Goal: Use online tool/utility: Utilize a website feature to perform a specific function

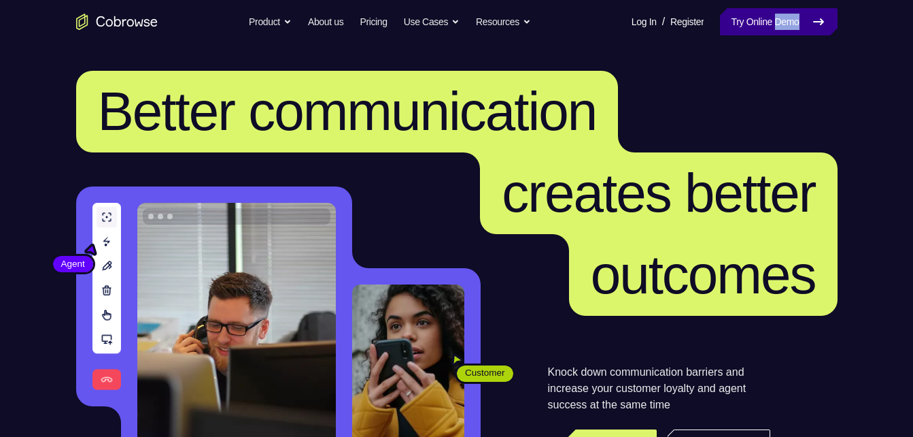
drag, startPoint x: 762, startPoint y: 35, endPoint x: 768, endPoint y: 24, distance: 12.8
click at [768, 24] on nav "Go back Powerful, Flexible and Trustworthy. Avoid all extra friction for both A…" at bounding box center [456, 22] width 913 height 44
click at [768, 24] on link "Try Online Demo" at bounding box center [778, 21] width 117 height 27
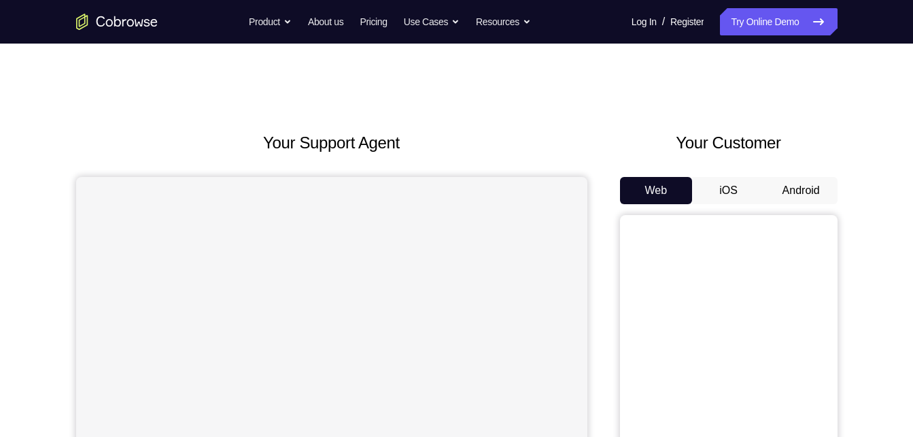
click at [770, 186] on button "Android" at bounding box center [801, 190] width 73 height 27
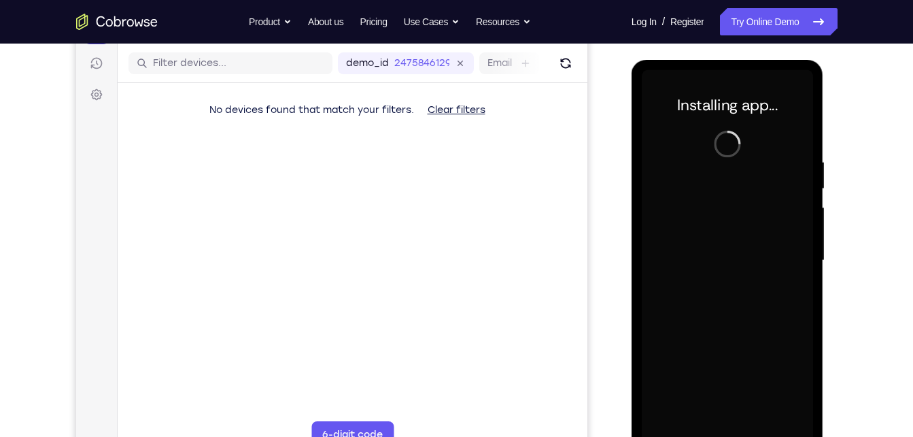
scroll to position [165, 0]
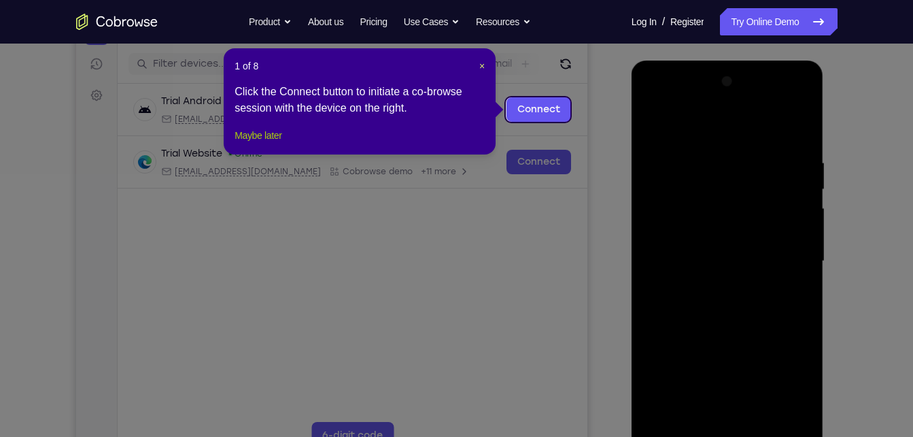
drag, startPoint x: 273, startPoint y: 143, endPoint x: 285, endPoint y: 149, distance: 12.8
click at [282, 143] on button "Maybe later" at bounding box center [258, 135] width 47 height 16
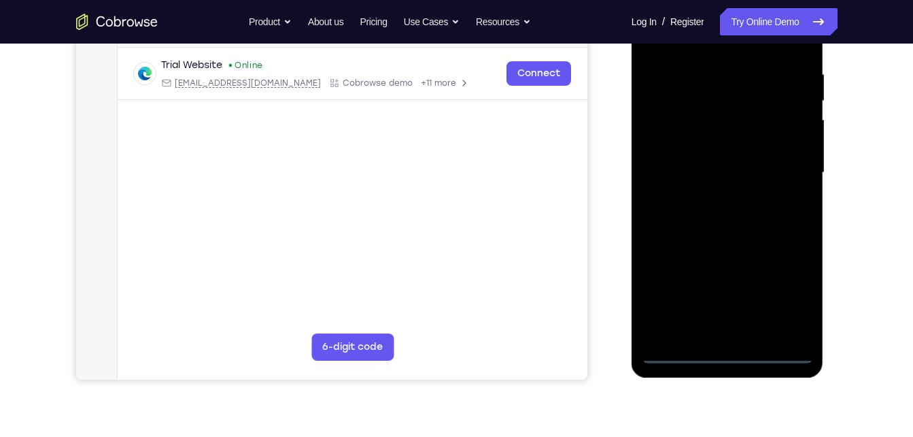
scroll to position [254, 0]
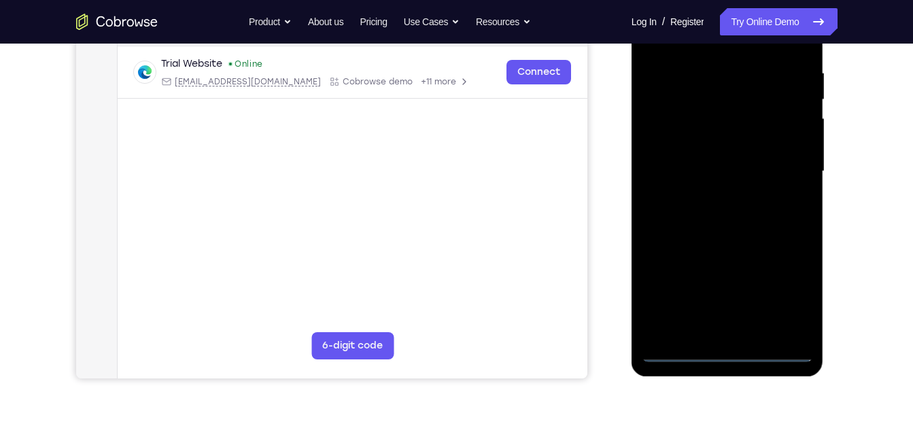
click at [728, 354] on div at bounding box center [727, 171] width 171 height 381
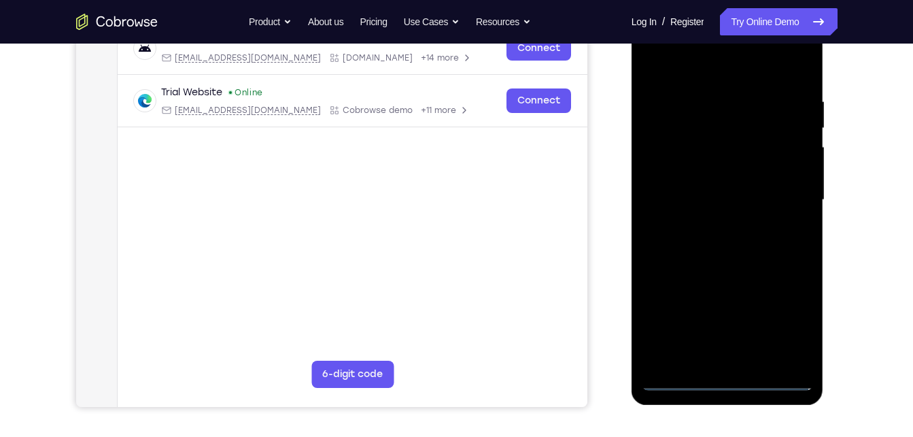
scroll to position [222, 0]
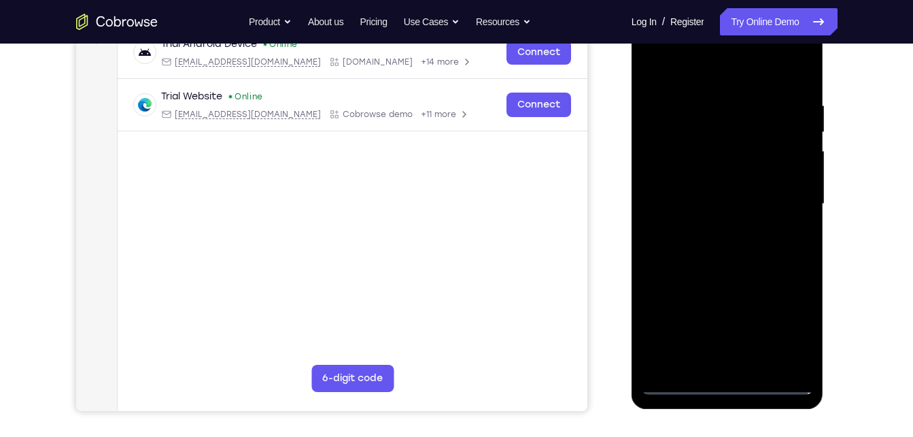
click at [792, 327] on div at bounding box center [727, 204] width 171 height 381
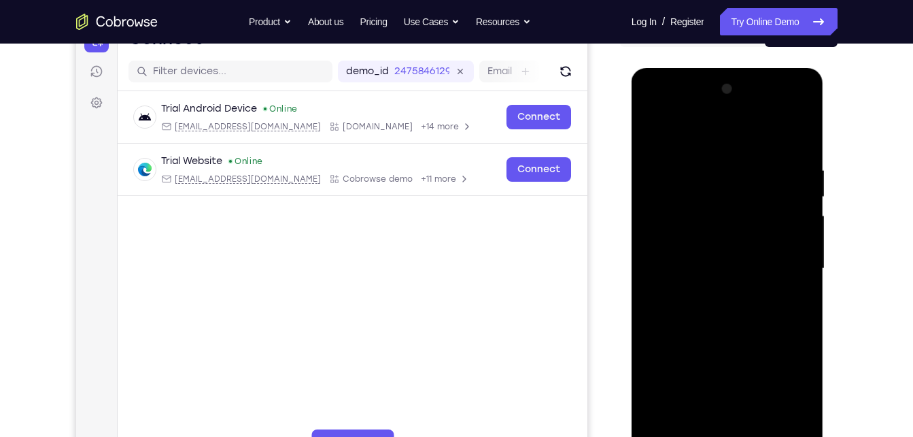
click at [665, 111] on div at bounding box center [727, 268] width 171 height 381
click at [690, 133] on div at bounding box center [727, 268] width 171 height 381
click at [779, 258] on div at bounding box center [727, 268] width 171 height 381
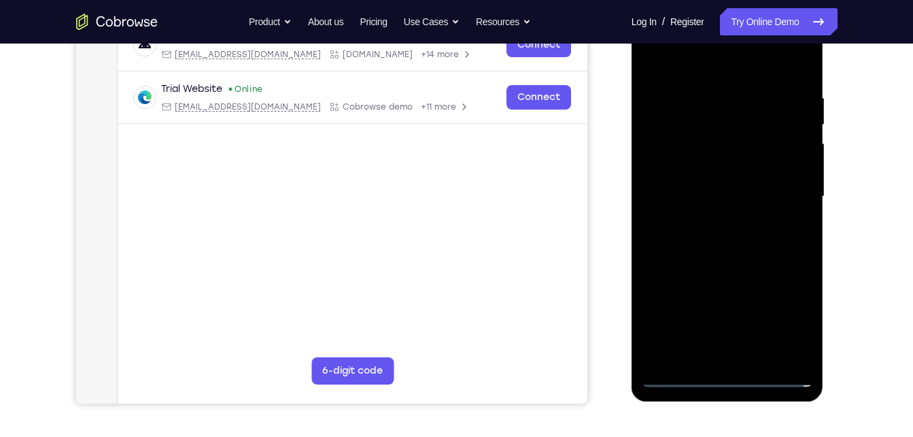
scroll to position [209, 0]
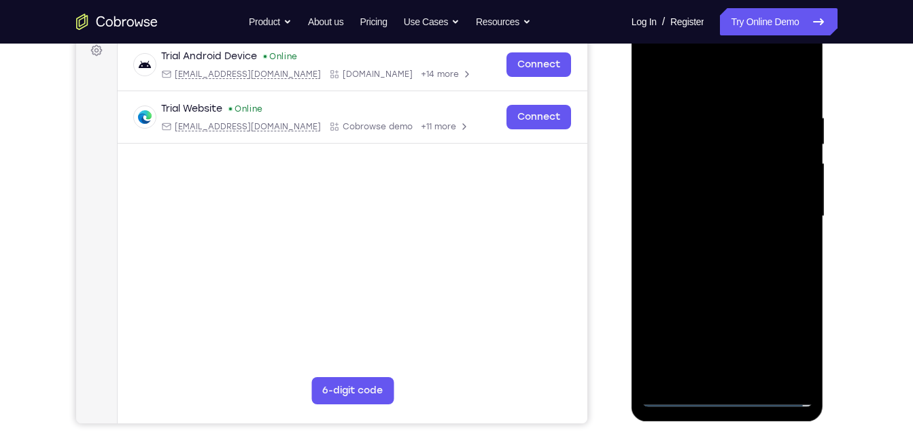
click at [717, 340] on div at bounding box center [727, 216] width 171 height 381
click at [709, 241] on div at bounding box center [727, 216] width 171 height 381
click at [730, 204] on div at bounding box center [727, 216] width 171 height 381
click at [721, 191] on div at bounding box center [727, 216] width 171 height 381
click at [690, 194] on div at bounding box center [727, 216] width 171 height 381
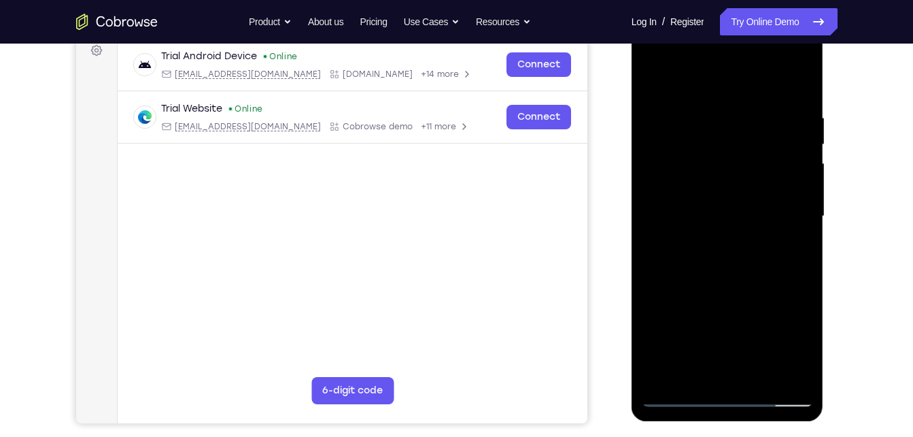
click at [765, 216] on div at bounding box center [727, 216] width 171 height 381
click at [725, 281] on div at bounding box center [727, 216] width 171 height 381
click at [754, 373] on div at bounding box center [727, 216] width 171 height 381
click at [707, 284] on div at bounding box center [727, 216] width 171 height 381
click at [713, 186] on div at bounding box center [727, 216] width 171 height 381
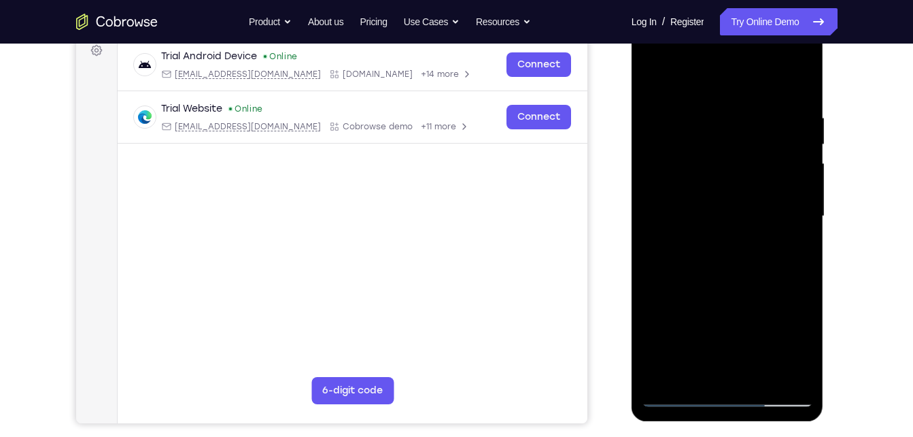
click at [675, 314] on div at bounding box center [727, 216] width 171 height 381
click at [673, 226] on div at bounding box center [727, 216] width 171 height 381
click at [699, 226] on div at bounding box center [727, 216] width 171 height 381
click at [794, 258] on div at bounding box center [727, 216] width 171 height 381
click at [681, 148] on div at bounding box center [727, 216] width 171 height 381
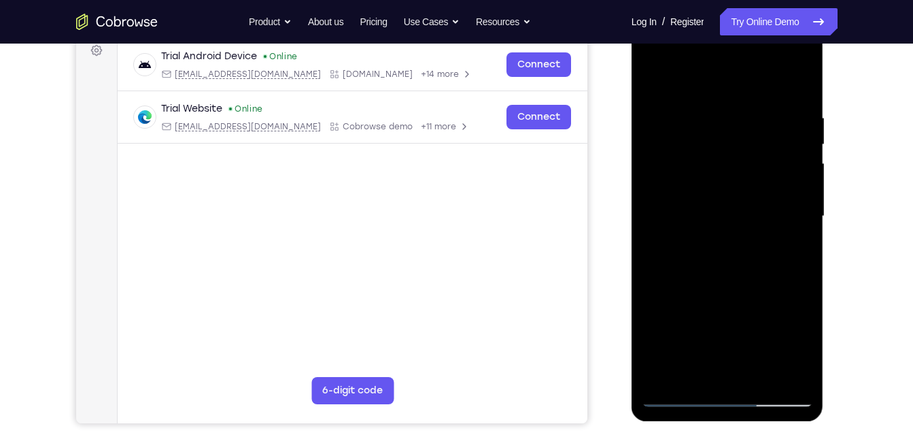
scroll to position [212, 0]
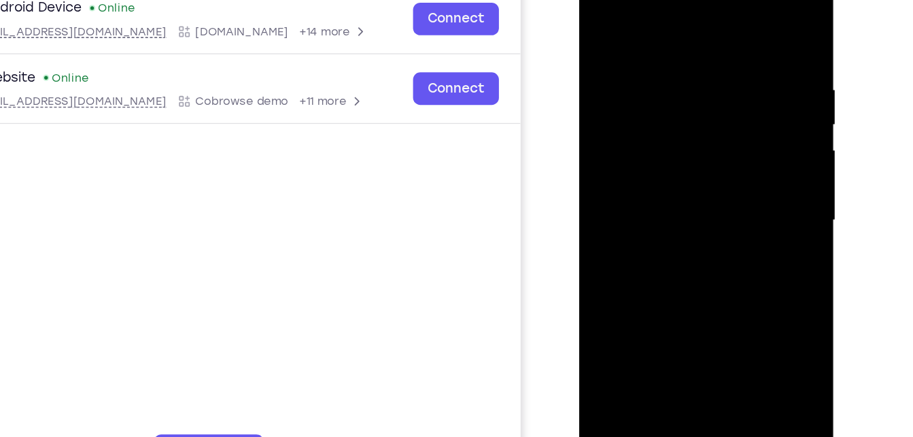
click at [657, 232] on div at bounding box center [675, 155] width 171 height 381
click at [689, 237] on div at bounding box center [675, 155] width 171 height 381
click at [747, 282] on div at bounding box center [675, 155] width 171 height 381
click at [737, 190] on div at bounding box center [675, 155] width 171 height 381
click at [600, 22] on div at bounding box center [675, 155] width 171 height 381
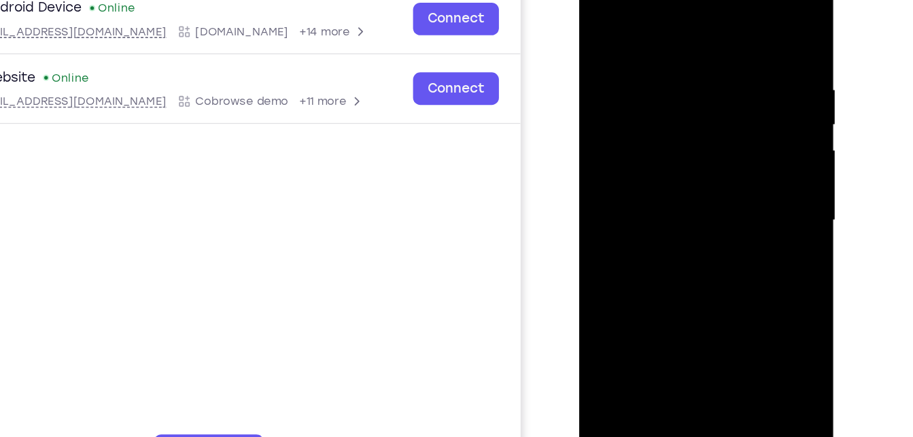
click at [603, 10] on div at bounding box center [675, 155] width 171 height 381
click at [658, 48] on div at bounding box center [675, 155] width 171 height 381
click at [745, 153] on div at bounding box center [675, 155] width 171 height 381
click at [598, 124] on div at bounding box center [675, 155] width 171 height 381
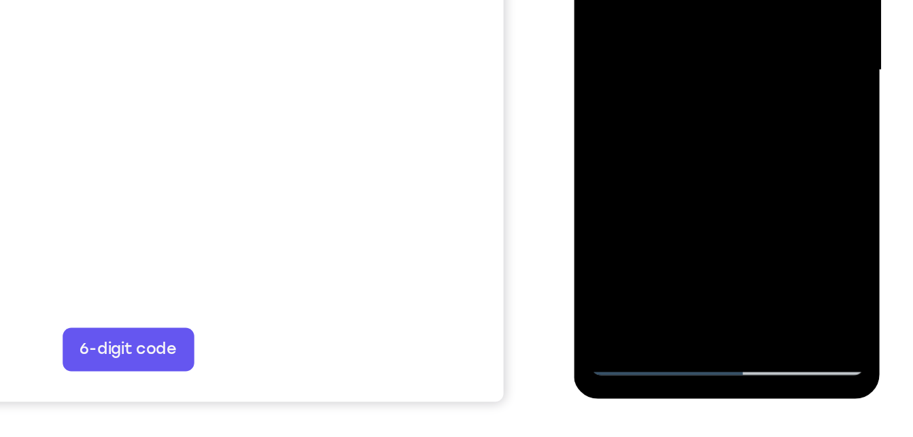
scroll to position [224, 0]
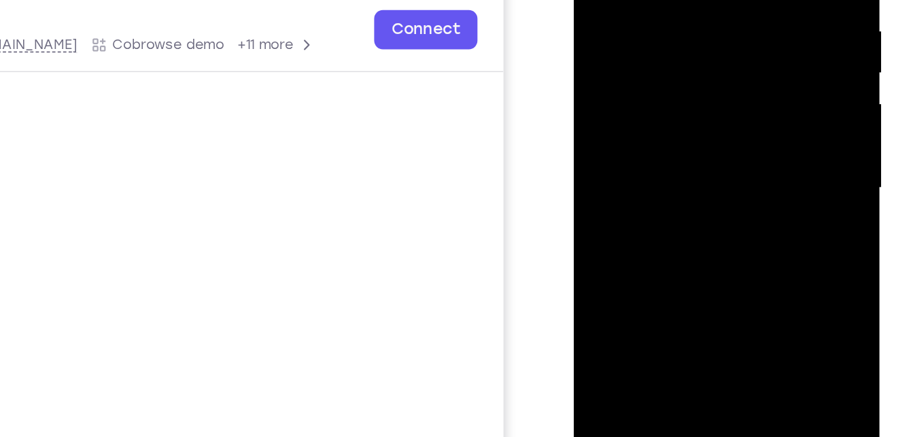
click at [752, 77] on div at bounding box center [669, 68] width 171 height 381
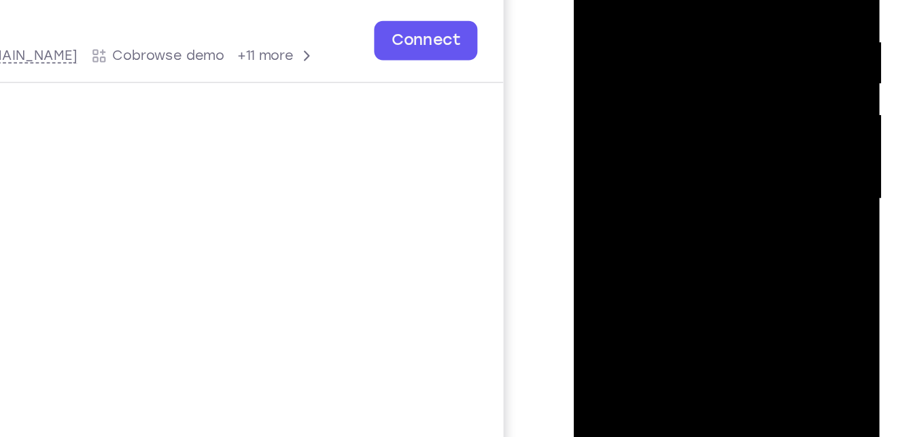
click at [753, 94] on div at bounding box center [669, 78] width 171 height 381
click at [739, 83] on div at bounding box center [669, 78] width 171 height 381
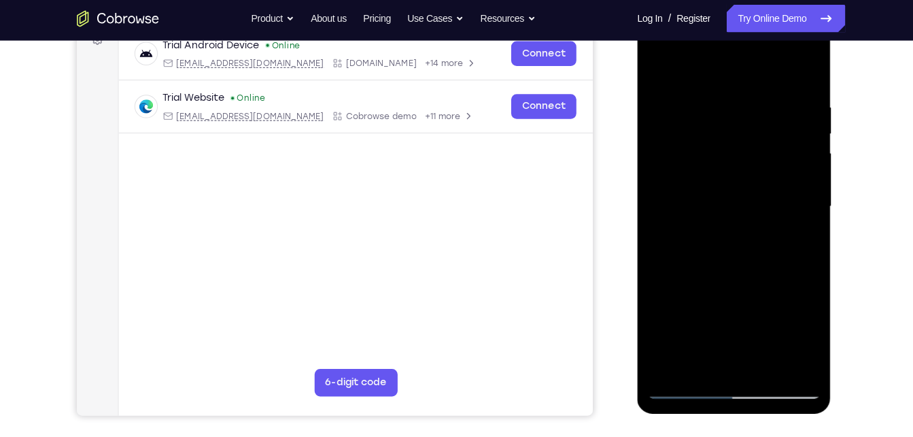
scroll to position [220, 0]
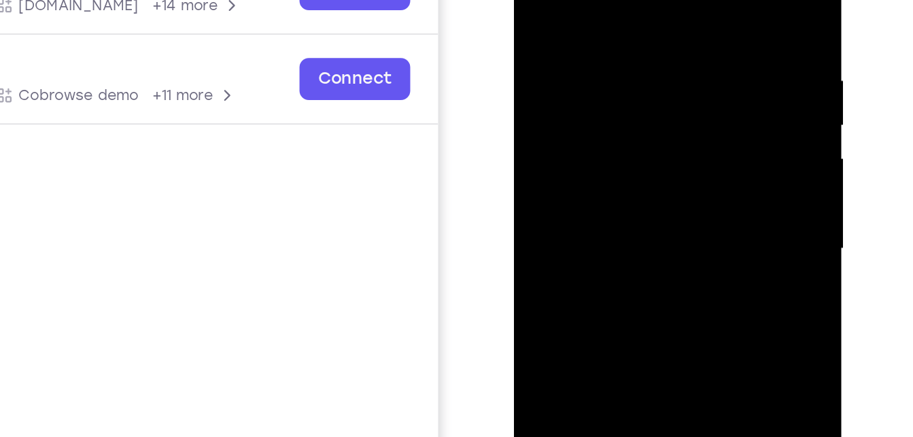
click at [647, 71] on div at bounding box center [609, 106] width 171 height 381
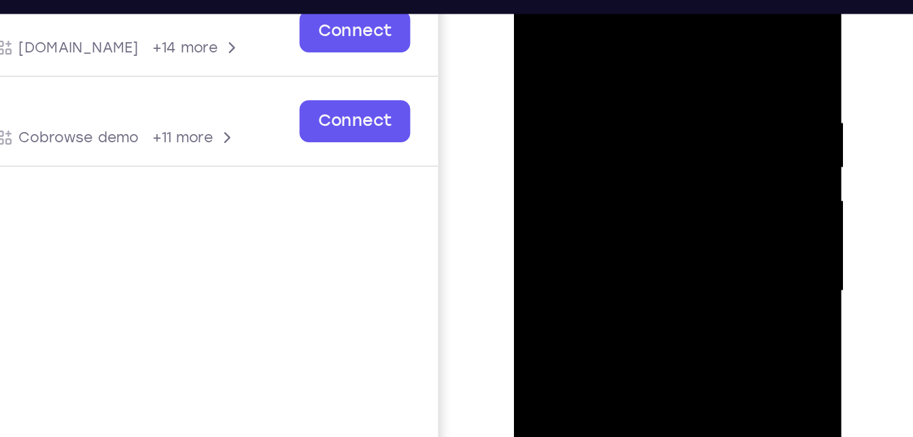
click at [681, 14] on div at bounding box center [609, 148] width 171 height 381
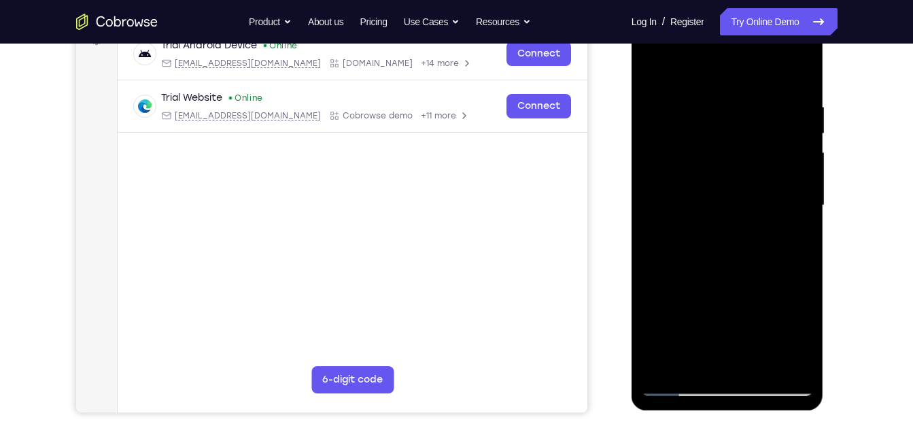
click at [759, 360] on div at bounding box center [727, 205] width 171 height 381
click at [744, 178] on div at bounding box center [727, 205] width 171 height 381
click at [700, 221] on div at bounding box center [727, 205] width 171 height 381
click at [724, 228] on div at bounding box center [727, 205] width 171 height 381
click at [800, 335] on div at bounding box center [727, 205] width 171 height 381
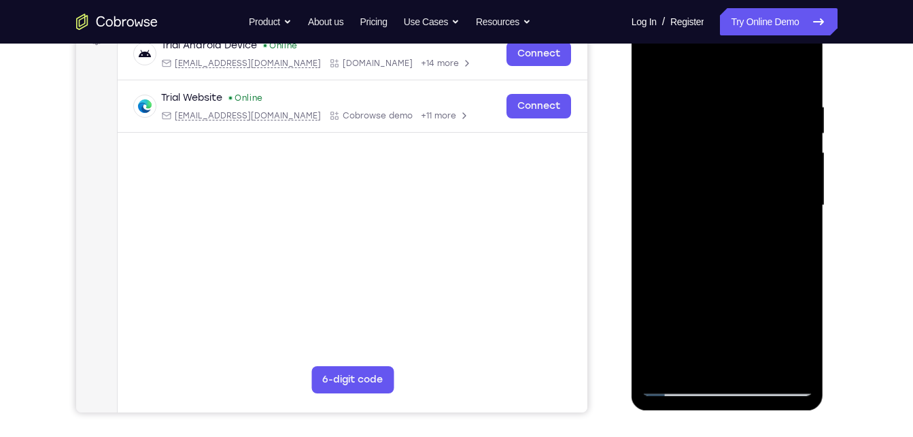
click at [696, 367] on div at bounding box center [727, 205] width 171 height 381
click at [747, 343] on div at bounding box center [727, 205] width 171 height 381
click at [787, 231] on div at bounding box center [727, 205] width 171 height 381
drag, startPoint x: 745, startPoint y: 116, endPoint x: 734, endPoint y: 173, distance: 57.4
click at [734, 173] on div at bounding box center [727, 205] width 171 height 381
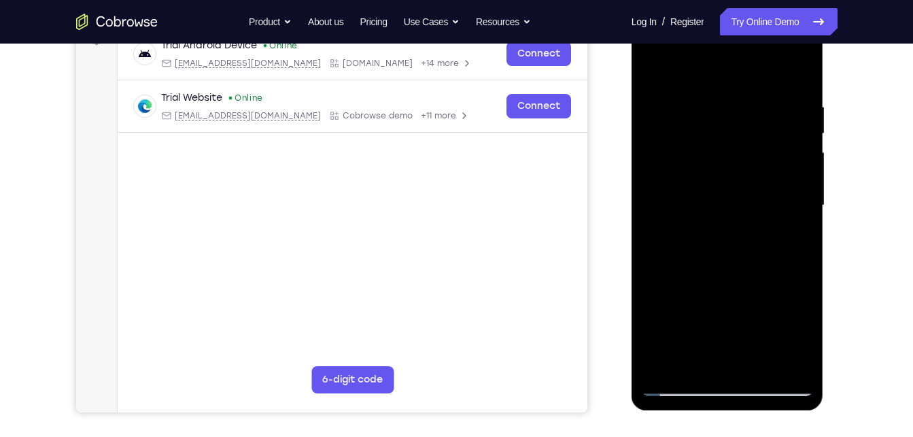
click at [683, 119] on div at bounding box center [727, 205] width 171 height 381
click at [724, 192] on div at bounding box center [727, 205] width 171 height 381
click at [790, 243] on div at bounding box center [727, 205] width 171 height 381
drag, startPoint x: 739, startPoint y: 170, endPoint x: 724, endPoint y: 232, distance: 63.8
click at [724, 232] on div at bounding box center [727, 205] width 171 height 381
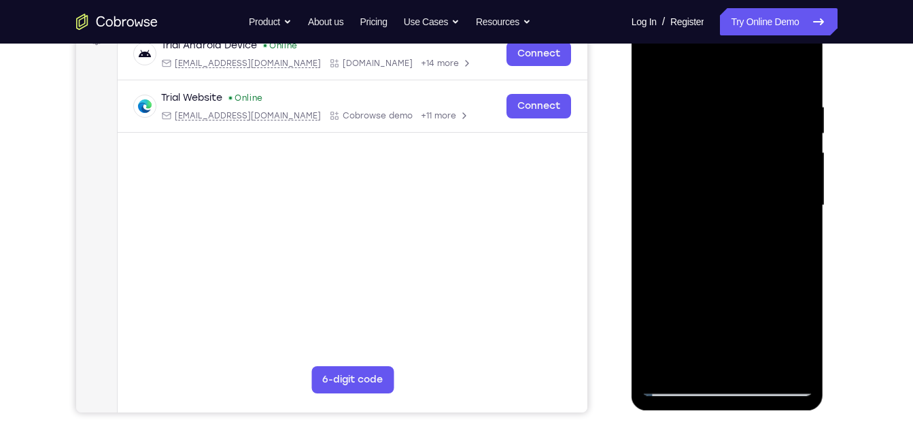
click at [695, 133] on div at bounding box center [727, 205] width 171 height 381
click at [736, 186] on div at bounding box center [727, 205] width 171 height 381
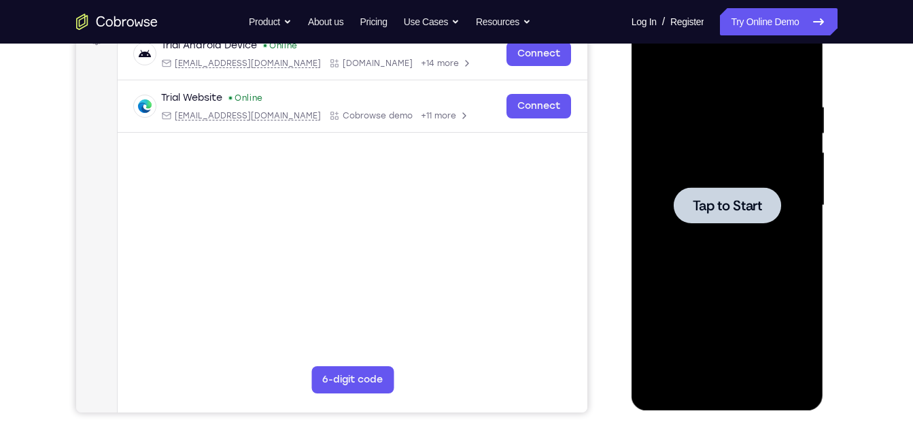
click at [777, 218] on div at bounding box center [727, 205] width 107 height 36
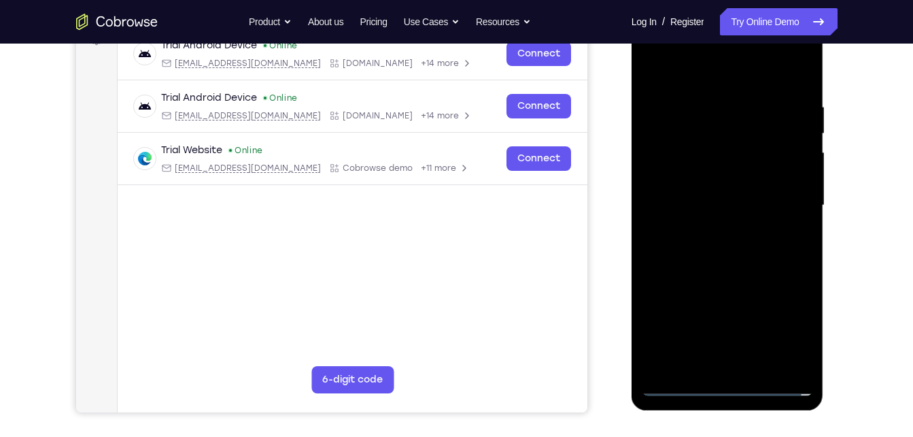
click at [720, 386] on div at bounding box center [727, 205] width 171 height 381
click at [792, 330] on div at bounding box center [727, 205] width 171 height 381
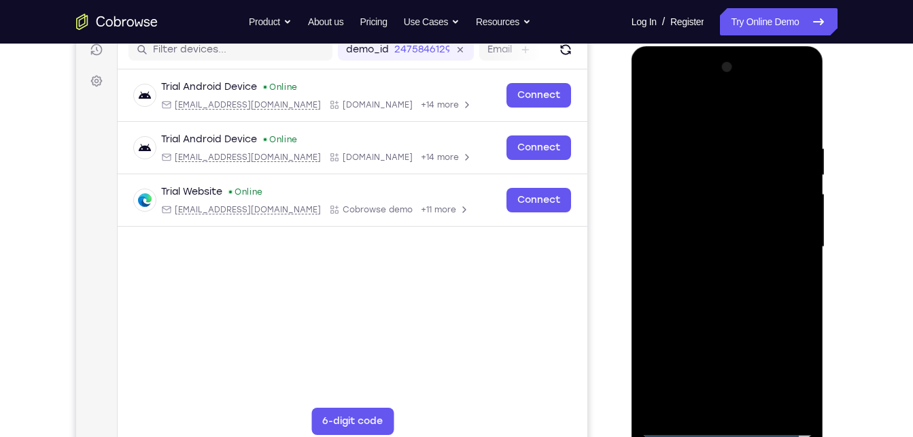
scroll to position [171, 0]
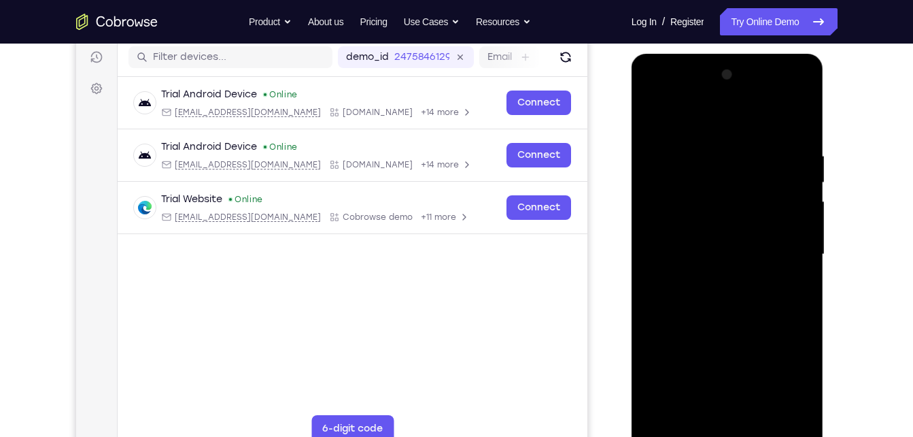
click at [675, 95] on div at bounding box center [727, 254] width 171 height 381
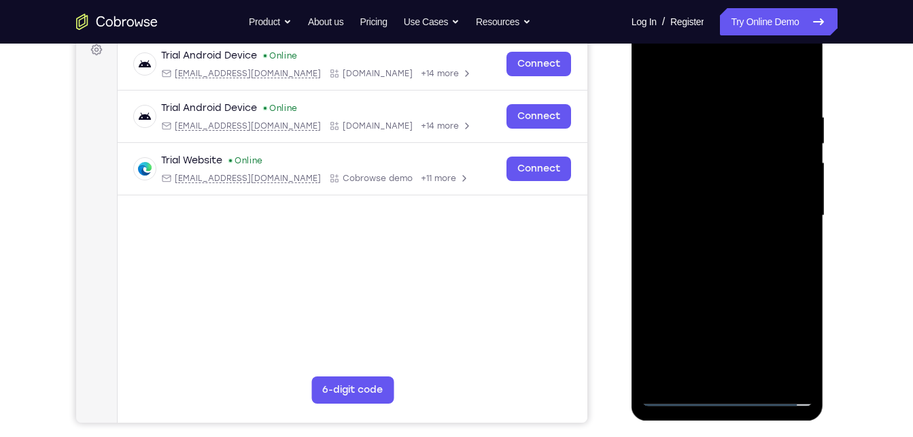
click at [785, 212] on div at bounding box center [727, 215] width 171 height 381
click at [717, 241] on div at bounding box center [727, 215] width 171 height 381
click at [723, 198] on div at bounding box center [727, 215] width 171 height 381
click at [755, 188] on div at bounding box center [727, 215] width 171 height 381
click at [731, 212] on div at bounding box center [727, 215] width 171 height 381
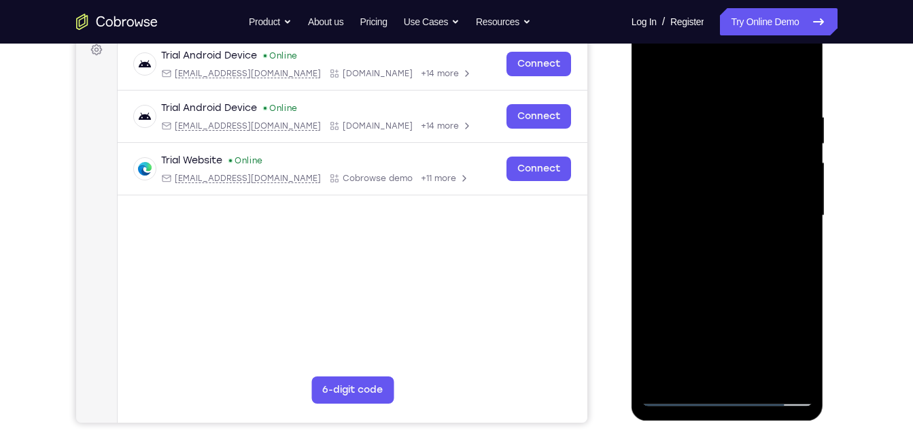
click at [743, 259] on div at bounding box center [727, 215] width 171 height 381
click at [761, 373] on div at bounding box center [727, 215] width 171 height 381
click at [710, 284] on div at bounding box center [727, 215] width 171 height 381
click at [760, 175] on div at bounding box center [727, 215] width 171 height 381
drag, startPoint x: 702, startPoint y: 175, endPoint x: 701, endPoint y: 183, distance: 8.2
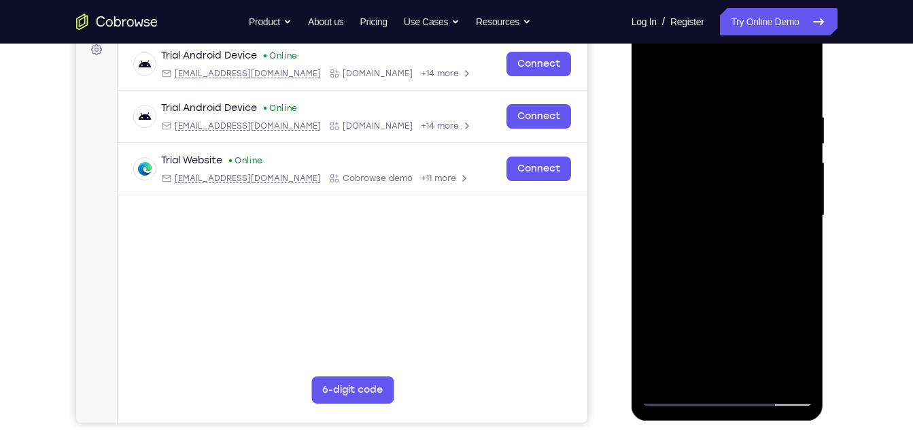
click at [701, 183] on div at bounding box center [727, 215] width 171 height 381
click at [707, 252] on div at bounding box center [727, 215] width 171 height 381
click at [751, 251] on div at bounding box center [727, 215] width 171 height 381
drag, startPoint x: 766, startPoint y: 169, endPoint x: 796, endPoint y: 80, distance: 94.0
click at [796, 80] on div at bounding box center [727, 215] width 171 height 381
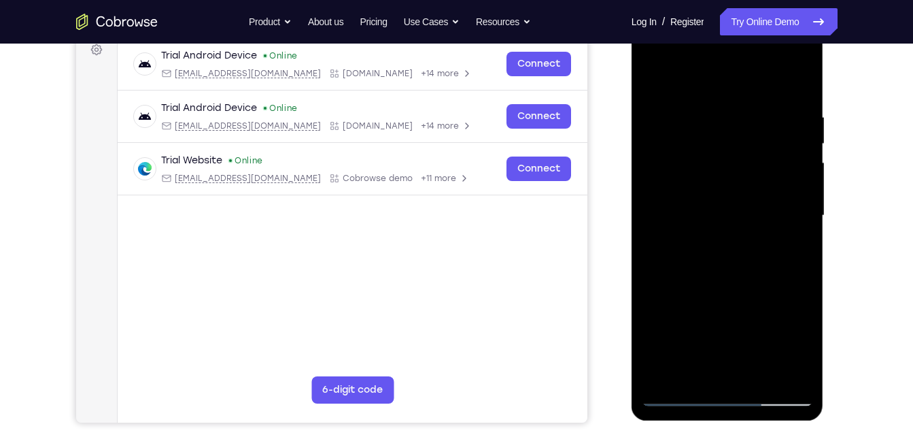
click at [696, 364] on div at bounding box center [727, 215] width 171 height 381
click at [744, 346] on div at bounding box center [727, 215] width 171 height 381
click at [795, 237] on div at bounding box center [727, 215] width 171 height 381
drag, startPoint x: 783, startPoint y: 160, endPoint x: 781, endPoint y: 203, distance: 43.6
click at [781, 203] on div at bounding box center [727, 215] width 171 height 381
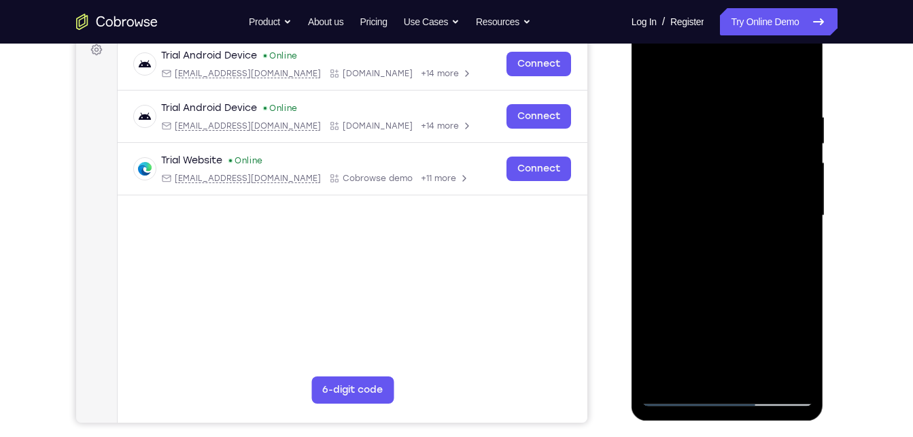
drag, startPoint x: 764, startPoint y: 165, endPoint x: 753, endPoint y: 199, distance: 35.9
click at [753, 199] on div at bounding box center [727, 215] width 171 height 381
click at [692, 190] on div at bounding box center [727, 215] width 171 height 381
click at [748, 237] on div at bounding box center [727, 215] width 171 height 381
click at [795, 248] on div at bounding box center [727, 215] width 171 height 381
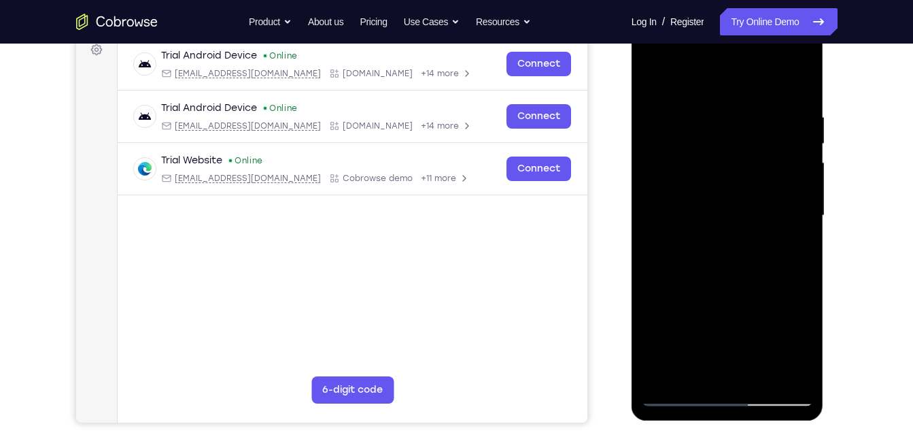
drag, startPoint x: 775, startPoint y: 175, endPoint x: 758, endPoint y: 224, distance: 52.5
click at [758, 224] on div at bounding box center [727, 215] width 171 height 381
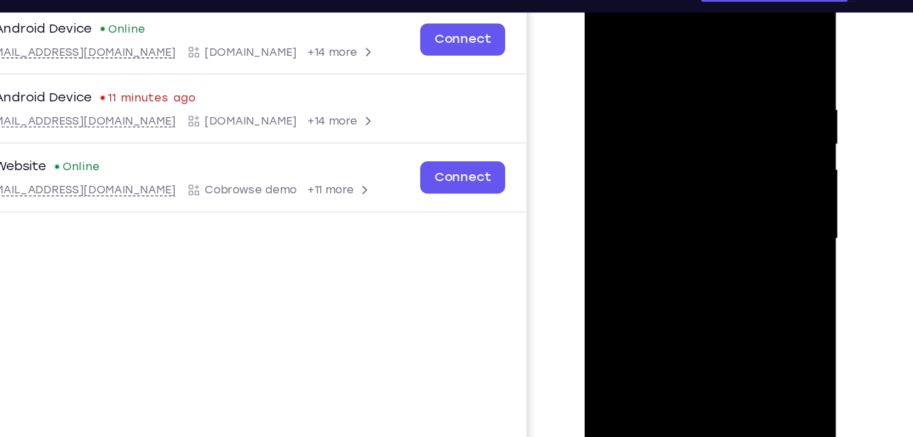
click at [708, 109] on div at bounding box center [680, 176] width 171 height 381
click at [741, 184] on div at bounding box center [680, 176] width 171 height 381
click at [745, 207] on div at bounding box center [680, 176] width 171 height 381
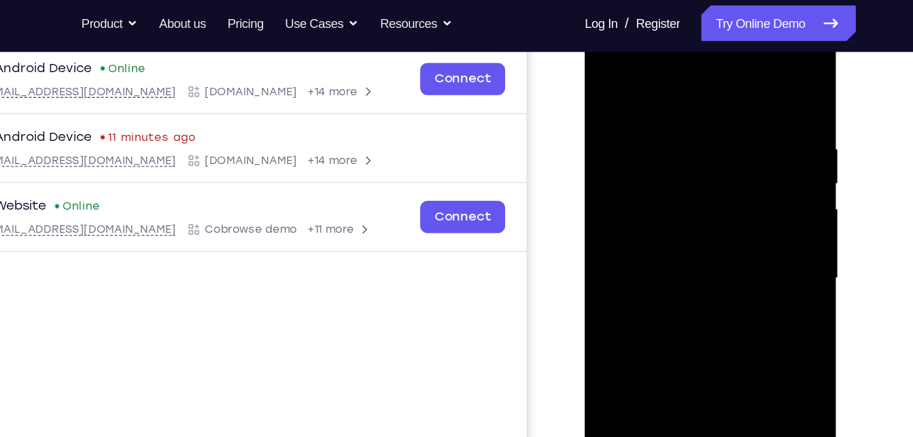
drag, startPoint x: 670, startPoint y: 158, endPoint x: 670, endPoint y: 231, distance: 72.1
click at [670, 231] on div at bounding box center [680, 214] width 171 height 381
click at [672, 185] on div at bounding box center [680, 214] width 171 height 381
click at [741, 174] on div at bounding box center [680, 214] width 171 height 381
drag, startPoint x: 681, startPoint y: 186, endPoint x: 702, endPoint y: 99, distance: 89.4
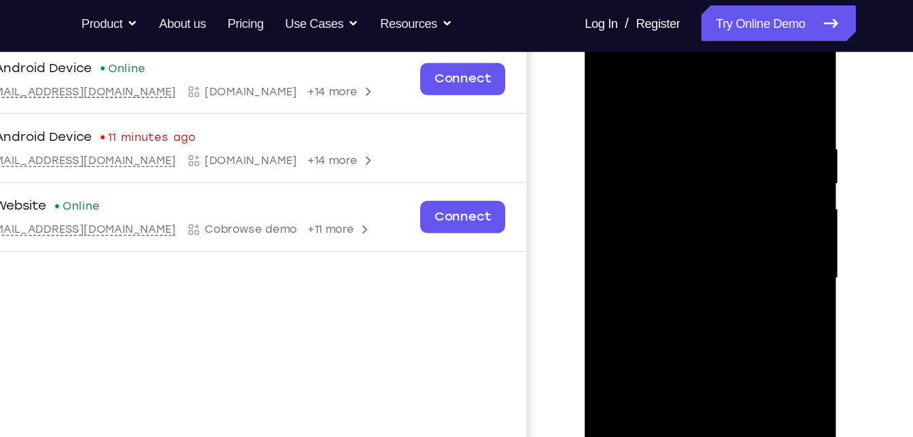
click at [702, 99] on div at bounding box center [680, 214] width 171 height 381
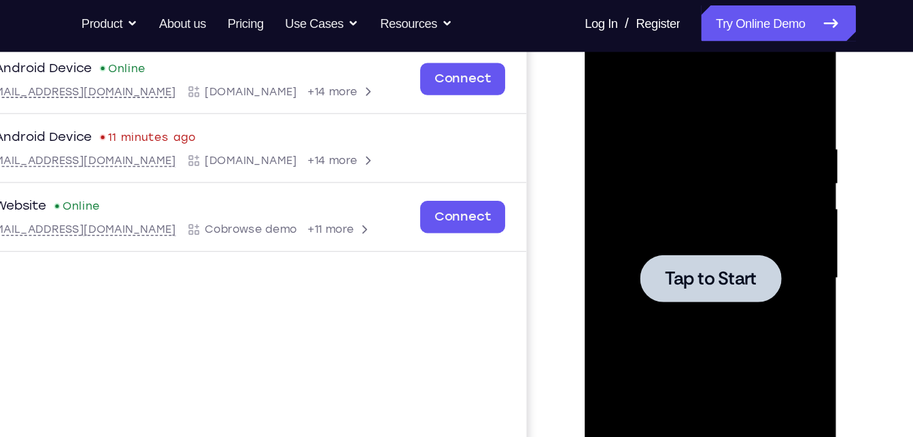
scroll to position [230, 0]
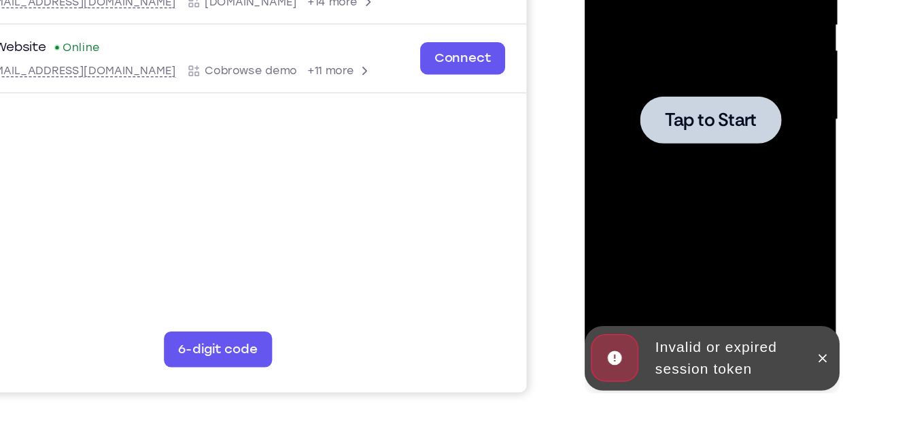
click at [705, 52] on span "Tap to Start" at bounding box center [680, 57] width 69 height 14
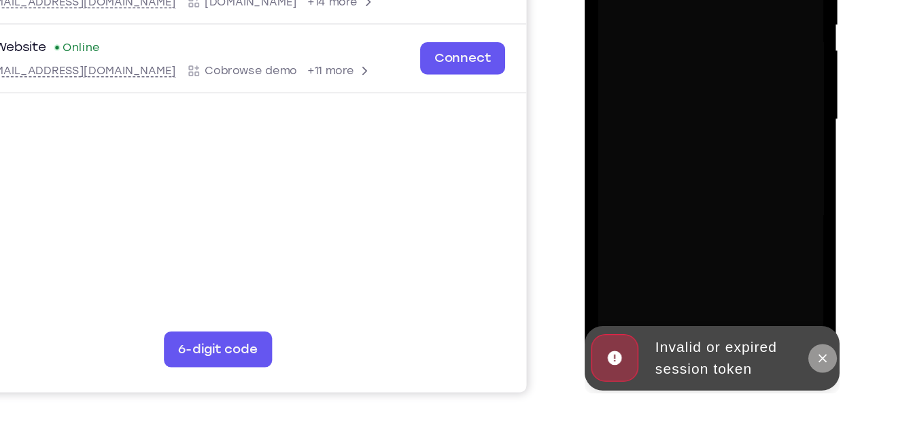
click at [763, 235] on icon at bounding box center [766, 238] width 6 height 6
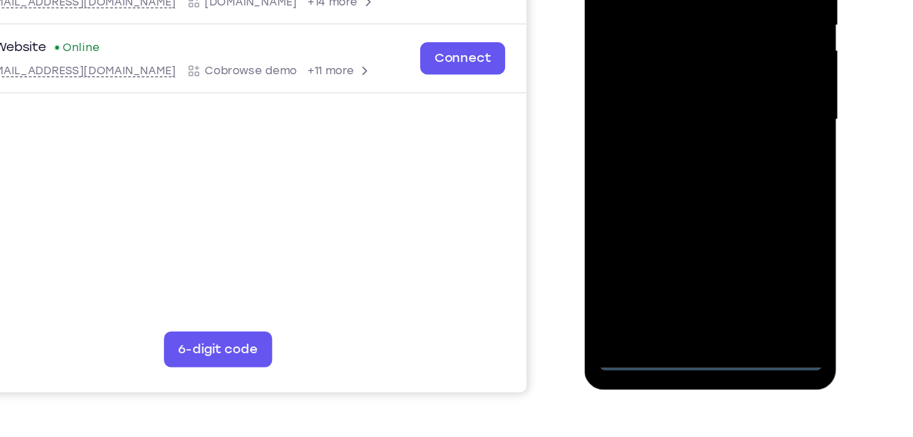
click at [681, 241] on div at bounding box center [680, 57] width 171 height 381
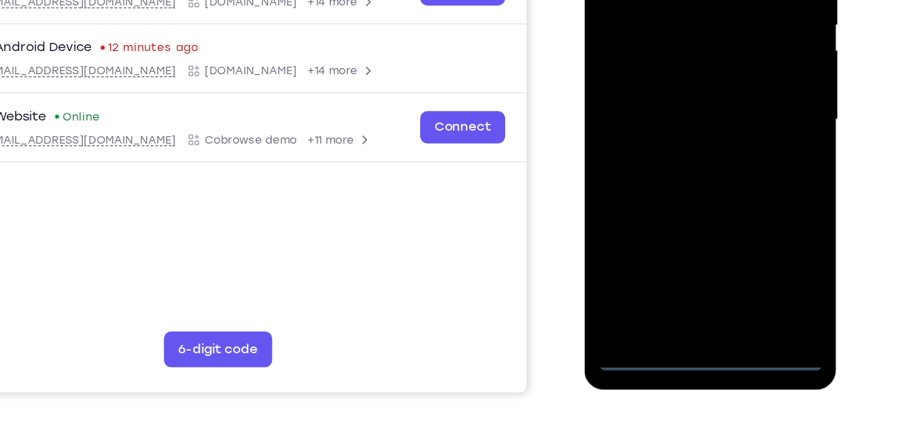
scroll to position [229, 0]
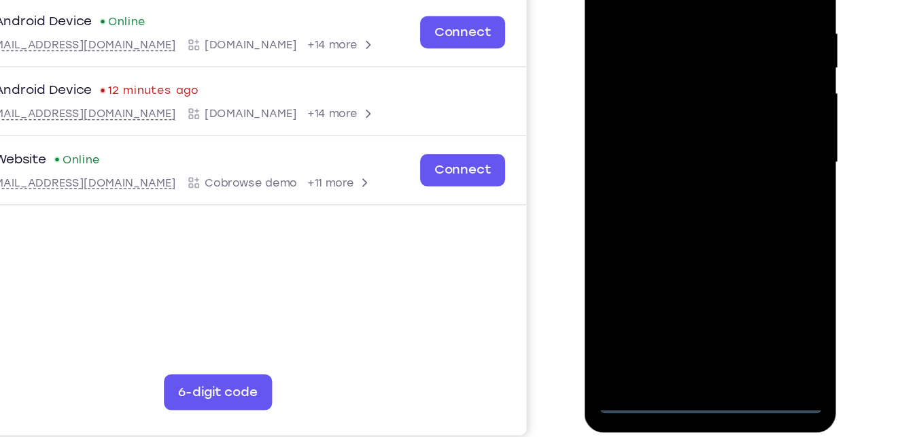
click at [745, 225] on div at bounding box center [680, 100] width 171 height 381
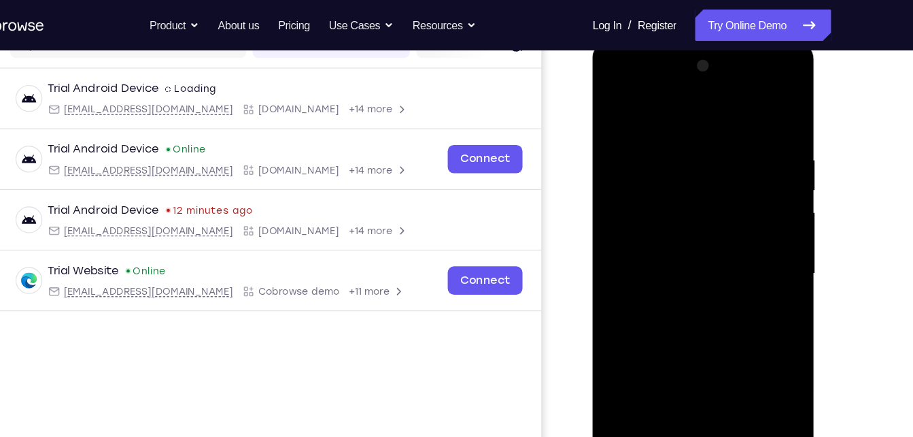
scroll to position [188, 0]
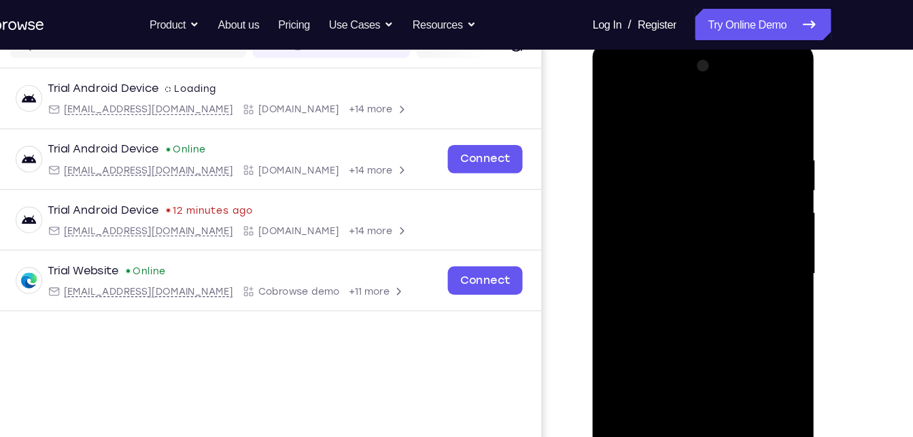
click at [640, 83] on div at bounding box center [687, 242] width 171 height 381
click at [751, 235] on div at bounding box center [687, 242] width 171 height 381
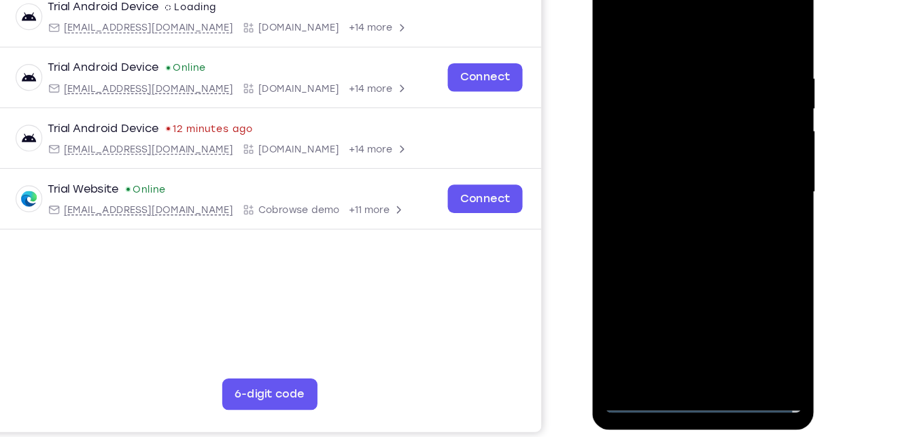
scroll to position [201, 0]
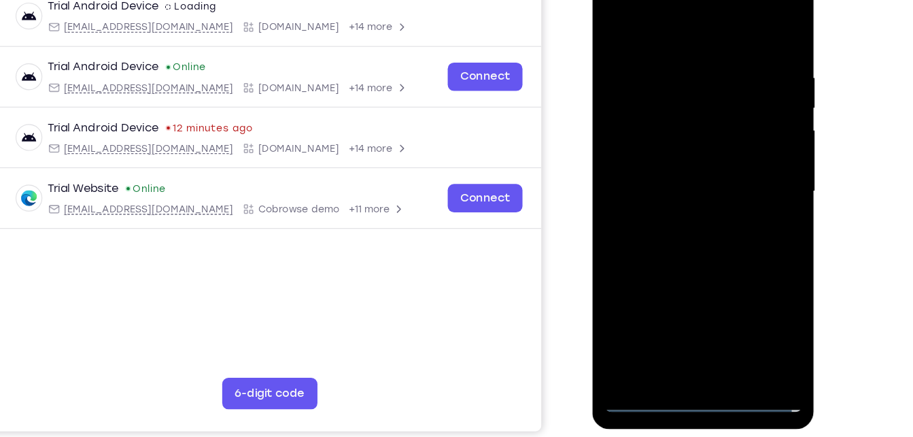
click at [668, 184] on div at bounding box center [687, 159] width 171 height 381
click at [700, 150] on div at bounding box center [687, 159] width 171 height 381
click at [704, 130] on div at bounding box center [687, 159] width 171 height 381
click at [686, 163] on div at bounding box center [687, 159] width 171 height 381
click at [704, 204] on div at bounding box center [687, 159] width 171 height 381
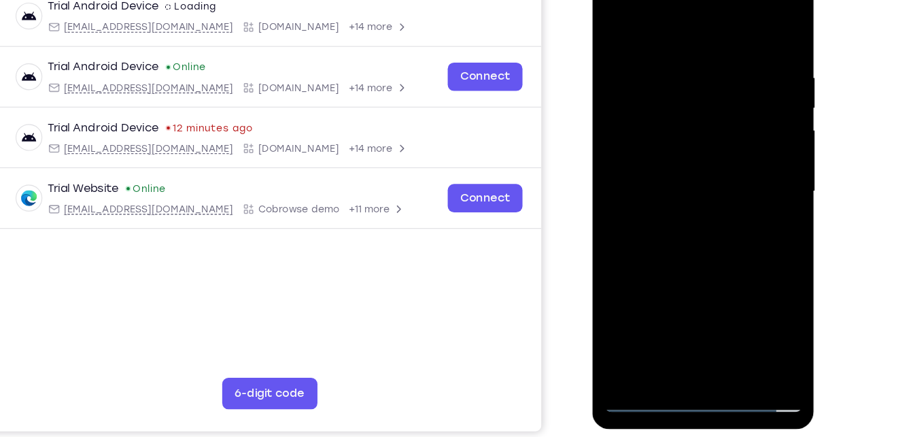
click at [704, 204] on div at bounding box center [687, 159] width 171 height 381
click at [722, 322] on div at bounding box center [687, 159] width 171 height 381
click at [683, 227] on div at bounding box center [687, 159] width 171 height 381
click at [716, 322] on div at bounding box center [687, 159] width 171 height 381
click at [670, 228] on div at bounding box center [687, 159] width 171 height 381
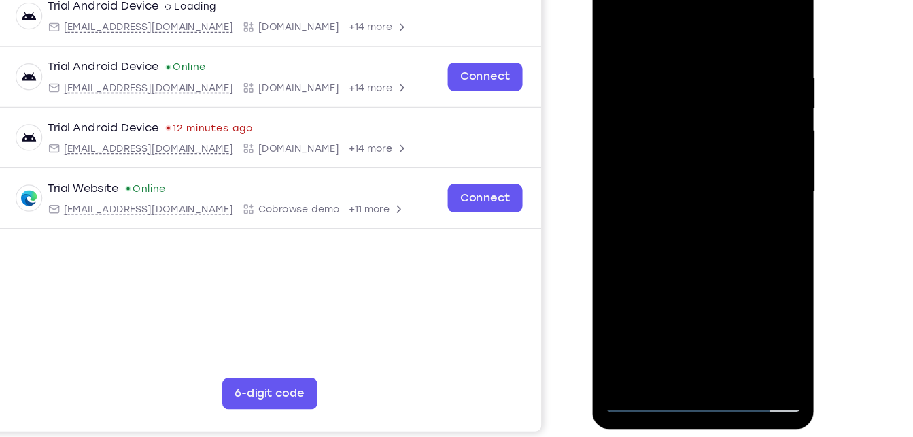
click at [702, 124] on div at bounding box center [687, 159] width 171 height 381
drag, startPoint x: 726, startPoint y: 224, endPoint x: 704, endPoint y: 289, distance: 68.8
click at [704, 289] on div at bounding box center [687, 159] width 171 height 381
click at [708, 61] on div at bounding box center [687, 159] width 171 height 381
click at [746, 55] on div at bounding box center [687, 159] width 171 height 381
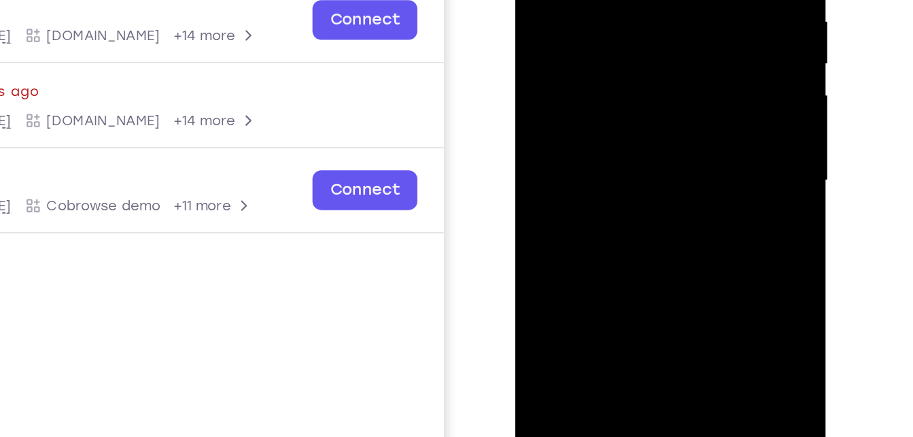
click at [681, 182] on div at bounding box center [611, 56] width 171 height 381
click at [685, 89] on div at bounding box center [611, 56] width 171 height 381
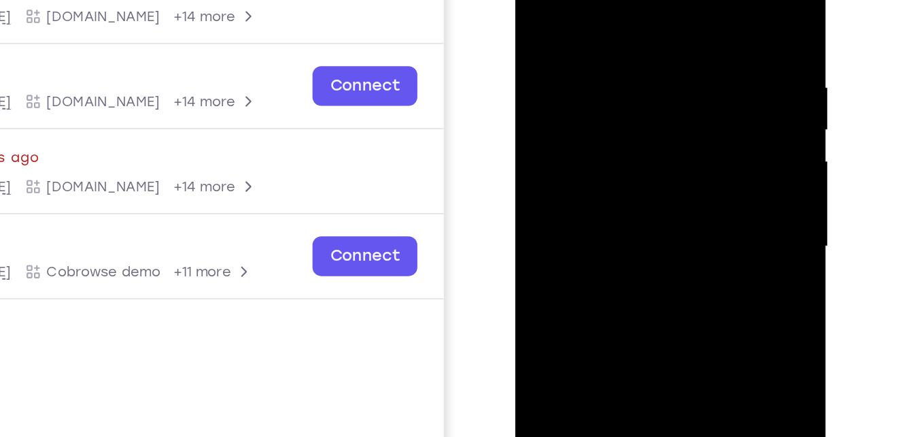
drag, startPoint x: 653, startPoint y: 55, endPoint x: 630, endPoint y: 132, distance: 80.2
click at [630, 132] on div at bounding box center [611, 122] width 171 height 381
click at [628, 48] on div at bounding box center [611, 122] width 171 height 381
click at [656, 94] on div at bounding box center [611, 122] width 171 height 381
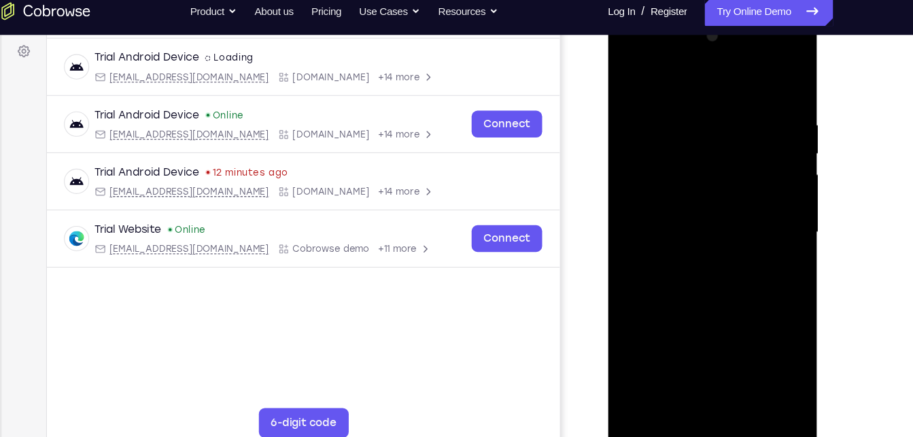
drag, startPoint x: 736, startPoint y: 207, endPoint x: 743, endPoint y: 154, distance: 53.5
drag, startPoint x: 743, startPoint y: 154, endPoint x: 786, endPoint y: 155, distance: 43.5
click at [786, 155] on div at bounding box center [703, 213] width 171 height 381
click at [715, 155] on div at bounding box center [703, 213] width 171 height 381
click at [733, 292] on div at bounding box center [703, 213] width 171 height 381
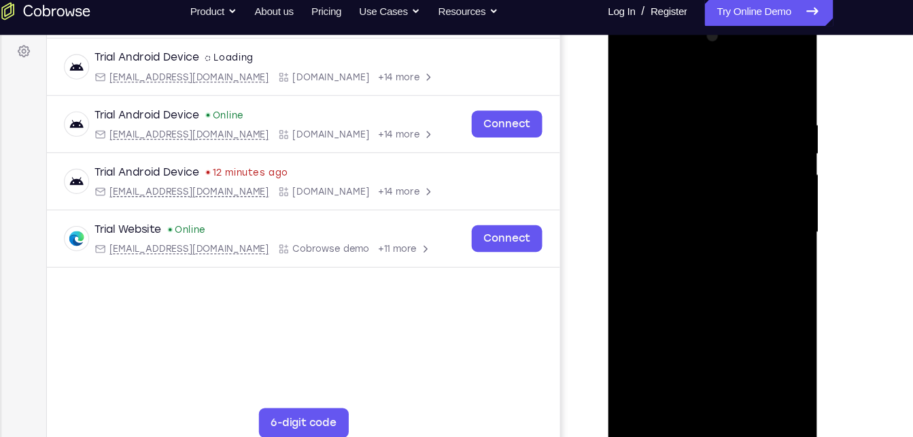
click at [729, 274] on div at bounding box center [703, 213] width 171 height 381
click at [745, 275] on div at bounding box center [703, 213] width 171 height 381
click at [681, 364] on div at bounding box center [703, 213] width 171 height 381
click at [776, 341] on div at bounding box center [703, 213] width 171 height 381
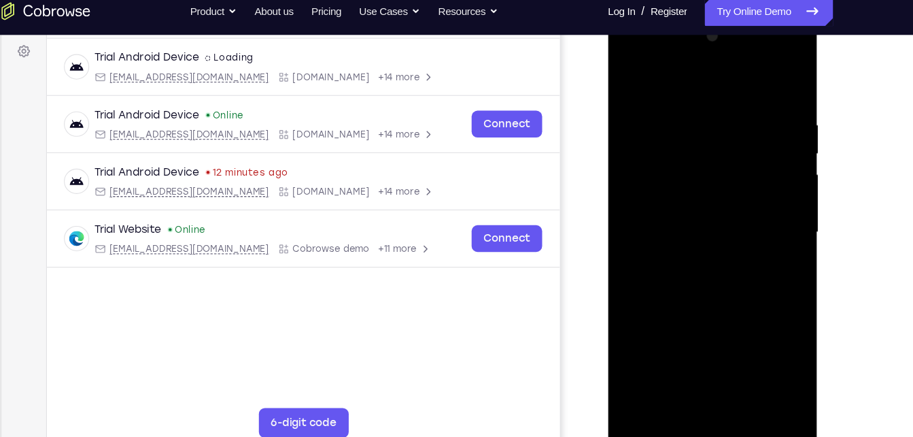
click at [775, 243] on div at bounding box center [703, 213] width 171 height 381
drag, startPoint x: 720, startPoint y: 172, endPoint x: 709, endPoint y: 275, distance: 104.0
click at [709, 275] on div at bounding box center [703, 213] width 171 height 381
click at [680, 169] on div at bounding box center [703, 213] width 171 height 381
click at [706, 186] on div at bounding box center [703, 213] width 171 height 381
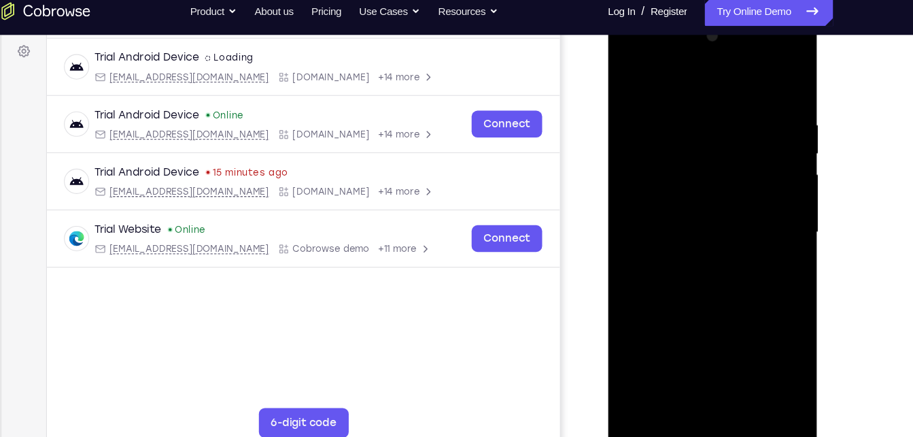
click at [770, 251] on div at bounding box center [703, 213] width 171 height 381
drag, startPoint x: 636, startPoint y: 139, endPoint x: 639, endPoint y: 205, distance: 65.3
click at [639, 205] on div at bounding box center [703, 213] width 171 height 381
click at [674, 110] on div at bounding box center [703, 213] width 171 height 381
click at [674, 273] on div at bounding box center [703, 213] width 171 height 381
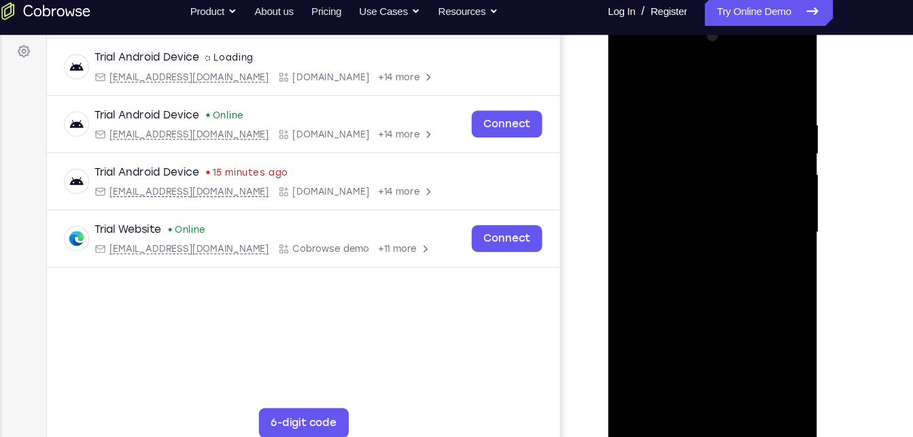
click at [630, 79] on div at bounding box center [703, 213] width 171 height 381
click at [745, 371] on div at bounding box center [703, 213] width 171 height 381
click at [740, 173] on div at bounding box center [703, 213] width 171 height 381
click at [636, 84] on div at bounding box center [703, 213] width 171 height 381
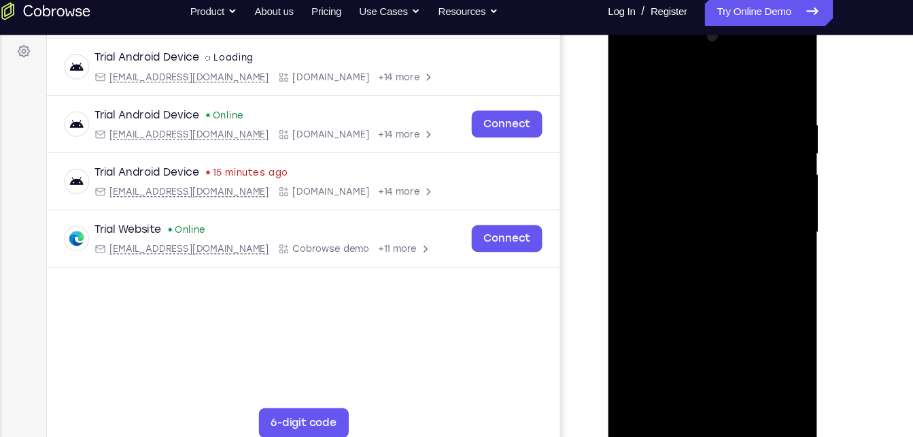
click at [630, 74] on div at bounding box center [703, 213] width 171 height 381
click at [726, 364] on div at bounding box center [703, 213] width 171 height 381
click at [738, 369] on div at bounding box center [703, 213] width 171 height 381
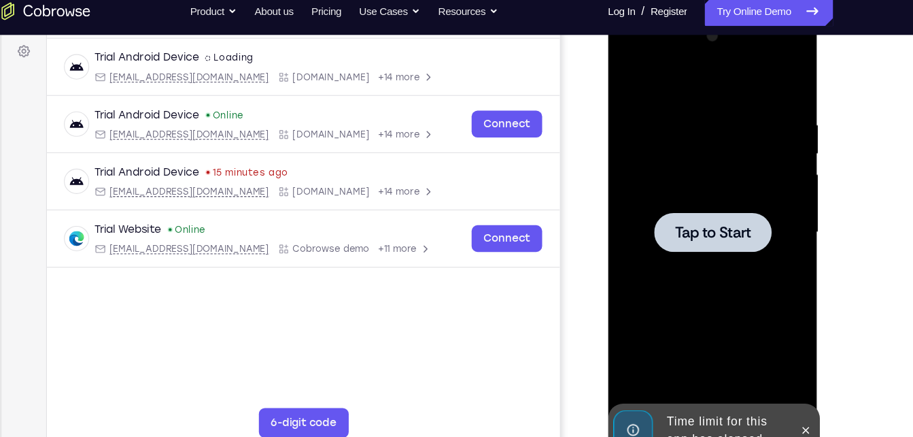
click at [730, 307] on div at bounding box center [703, 213] width 171 height 381
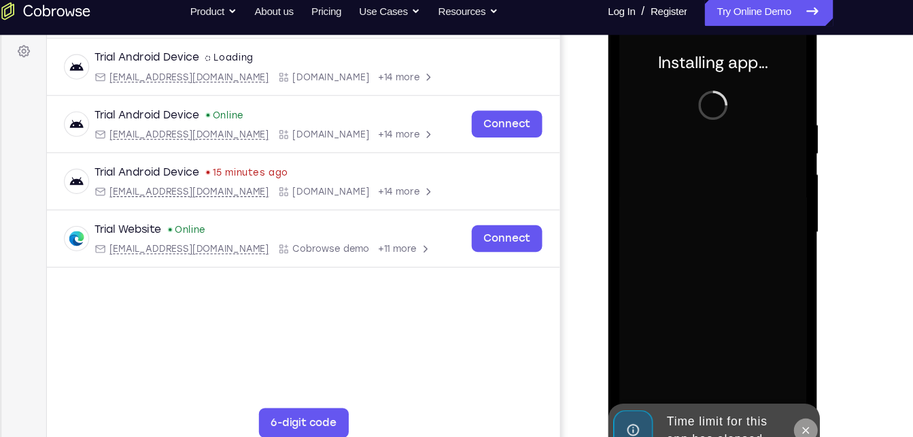
click at [788, 389] on icon at bounding box center [788, 394] width 11 height 11
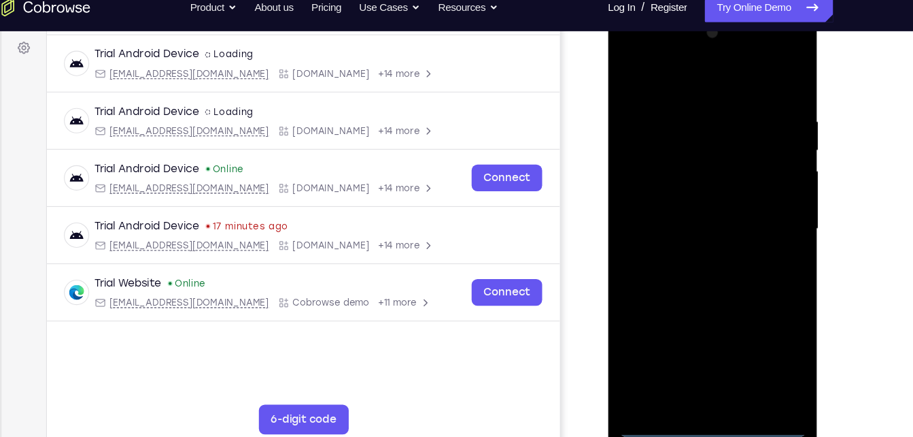
click at [697, 394] on div at bounding box center [703, 210] width 171 height 381
click at [758, 340] on div at bounding box center [703, 210] width 171 height 381
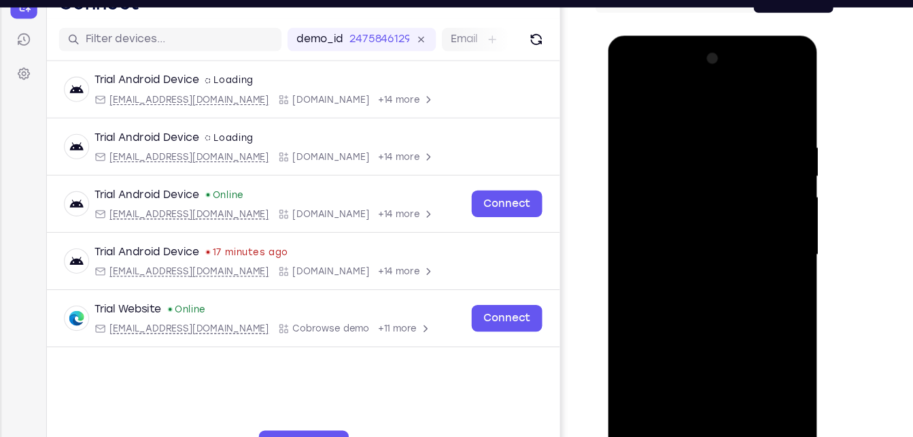
scroll to position [157, 0]
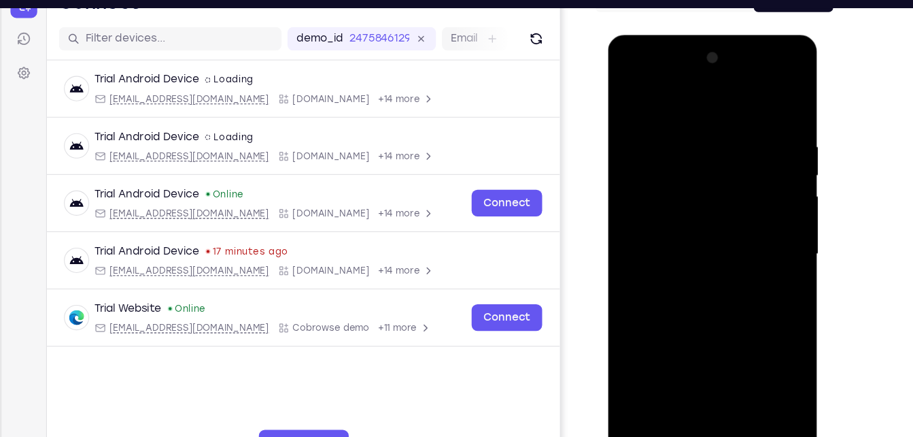
click at [648, 80] on div at bounding box center [703, 235] width 171 height 381
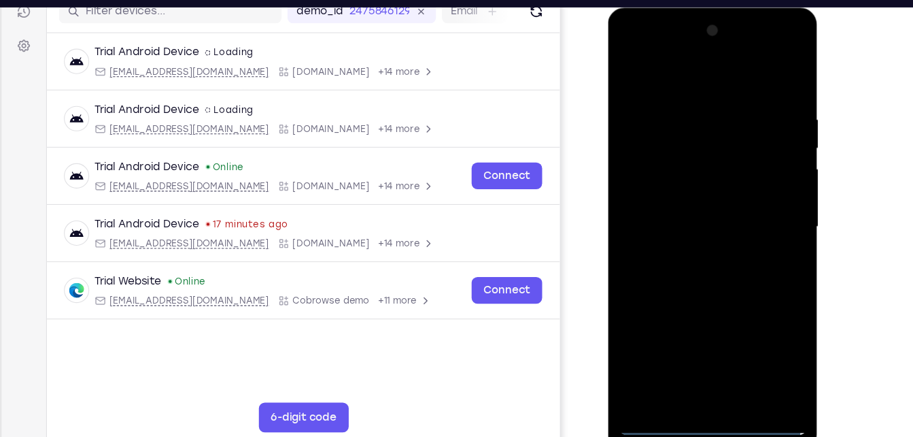
scroll to position [182, 0]
click at [759, 204] on div at bounding box center [703, 207] width 171 height 381
click at [690, 230] on div at bounding box center [703, 207] width 171 height 381
click at [714, 189] on div at bounding box center [703, 207] width 171 height 381
click at [715, 184] on div at bounding box center [703, 207] width 171 height 381
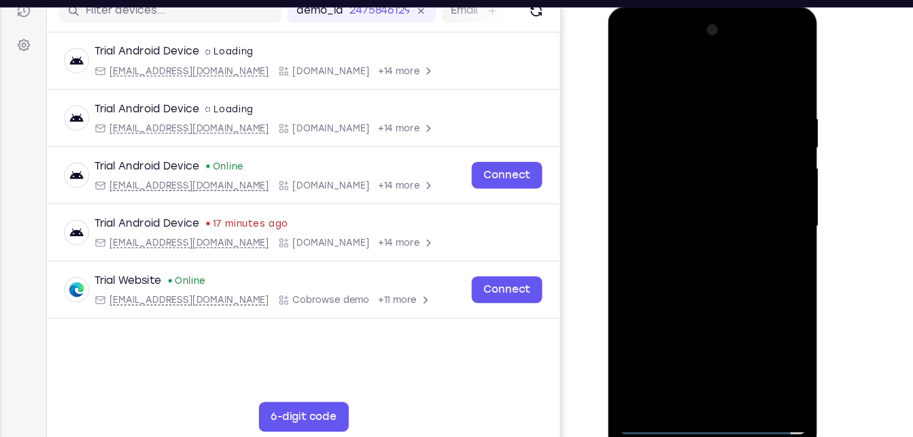
click at [704, 207] on div at bounding box center [703, 207] width 171 height 381
click at [691, 254] on div at bounding box center [703, 207] width 171 height 381
click at [693, 246] on div at bounding box center [703, 207] width 171 height 381
click at [685, 267] on div at bounding box center [703, 207] width 171 height 381
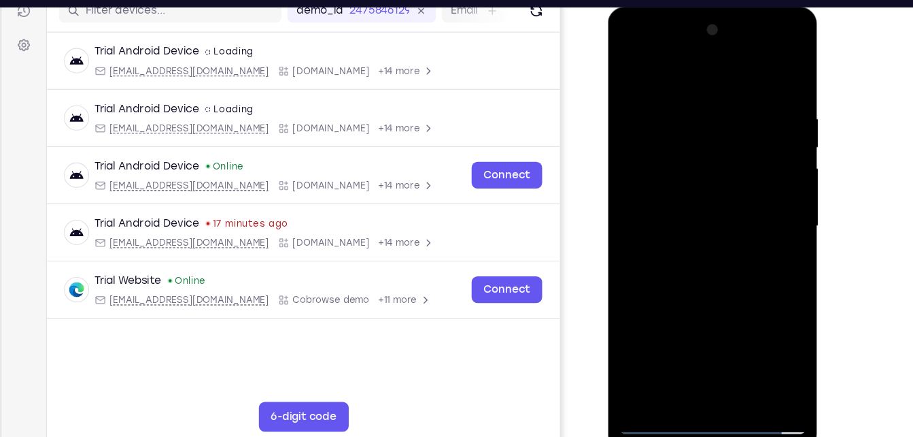
click at [745, 362] on div at bounding box center [703, 207] width 171 height 381
click at [711, 274] on div at bounding box center [703, 207] width 171 height 381
click at [679, 167] on div at bounding box center [703, 207] width 171 height 381
click at [673, 267] on div at bounding box center [703, 207] width 171 height 381
click at [694, 269] on div at bounding box center [703, 207] width 171 height 381
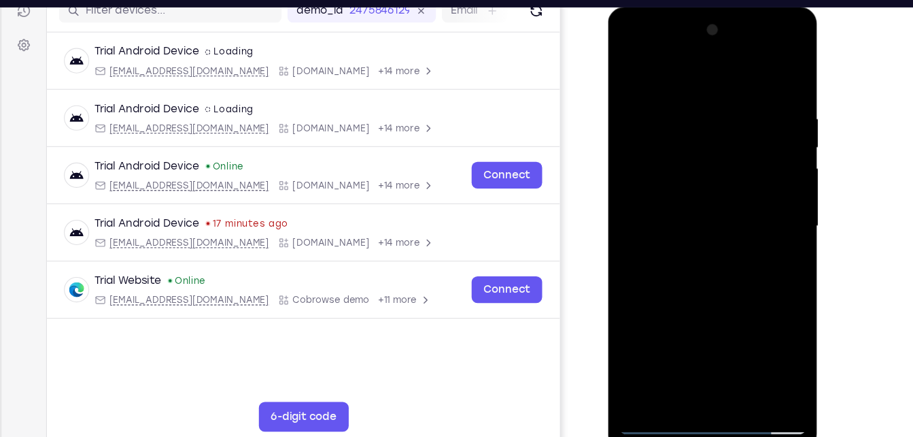
click at [773, 333] on div at bounding box center [703, 207] width 171 height 381
click at [771, 245] on div at bounding box center [703, 207] width 171 height 381
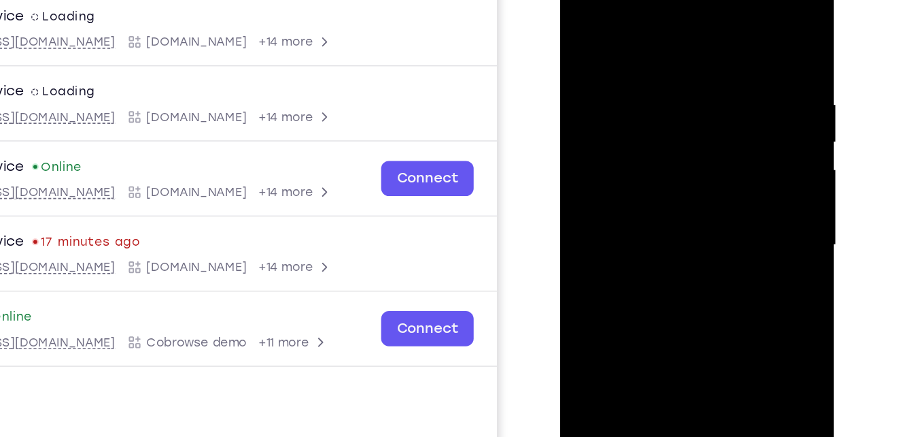
click at [677, 70] on div at bounding box center [655, 159] width 171 height 381
click at [708, 193] on div at bounding box center [655, 159] width 171 height 381
click at [724, 197] on div at bounding box center [655, 159] width 171 height 381
click at [688, 56] on div at bounding box center [655, 159] width 171 height 381
click at [716, 168] on div at bounding box center [655, 159] width 171 height 381
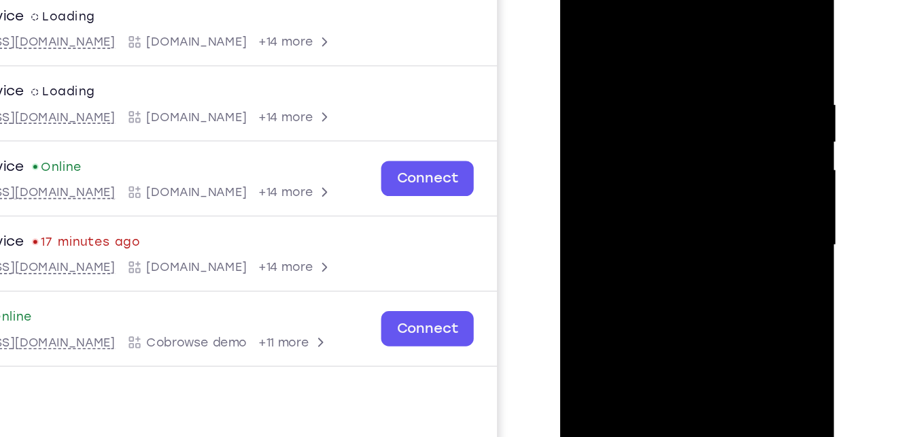
click at [731, 288] on div at bounding box center [655, 159] width 171 height 381
click at [722, 194] on div at bounding box center [655, 159] width 171 height 381
drag, startPoint x: 702, startPoint y: 95, endPoint x: 679, endPoint y: 152, distance: 62.0
click at [679, 152] on div at bounding box center [655, 159] width 171 height 381
drag, startPoint x: 678, startPoint y: 77, endPoint x: 664, endPoint y: 126, distance: 50.8
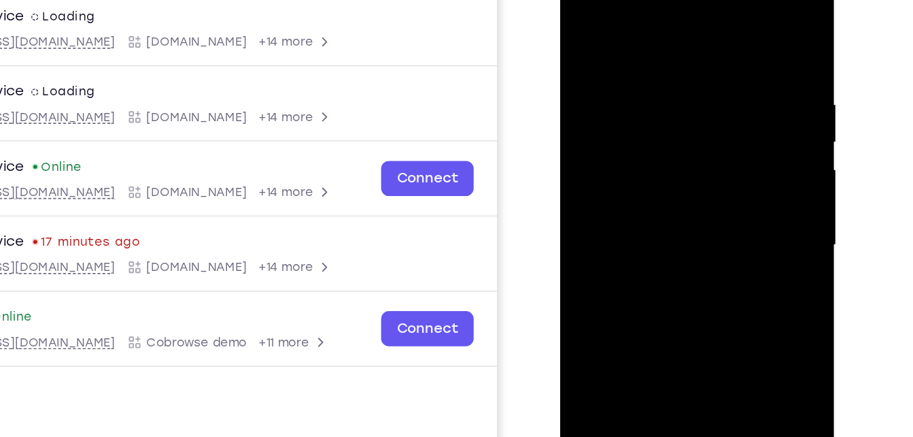
click at [664, 126] on div at bounding box center [655, 159] width 171 height 381
click at [670, 114] on div at bounding box center [655, 159] width 171 height 381
drag, startPoint x: 716, startPoint y: 210, endPoint x: 602, endPoint y: 122, distance: 143.5
click at [602, 122] on div at bounding box center [655, 159] width 171 height 381
drag, startPoint x: 634, startPoint y: 116, endPoint x: 649, endPoint y: 82, distance: 37.1
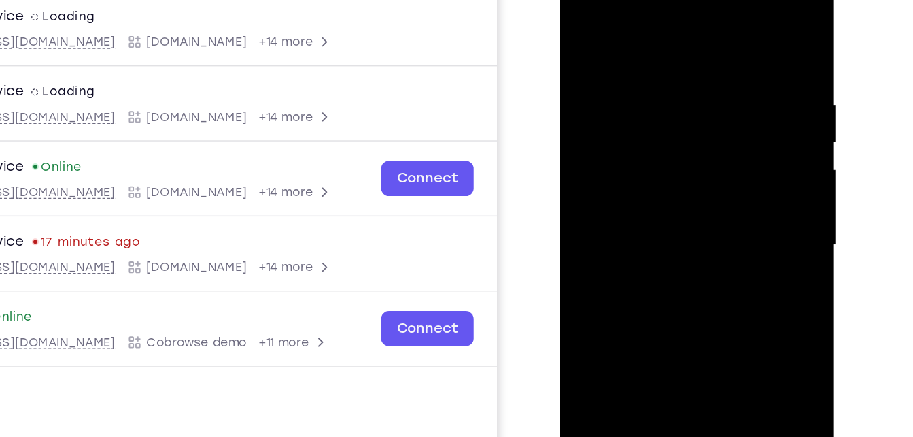
click at [649, 82] on div at bounding box center [655, 159] width 171 height 381
click at [675, 179] on div at bounding box center [655, 159] width 171 height 381
click at [716, 174] on div at bounding box center [655, 159] width 171 height 381
click at [715, 174] on div at bounding box center [655, 159] width 171 height 381
click at [715, 176] on div at bounding box center [655, 159] width 171 height 381
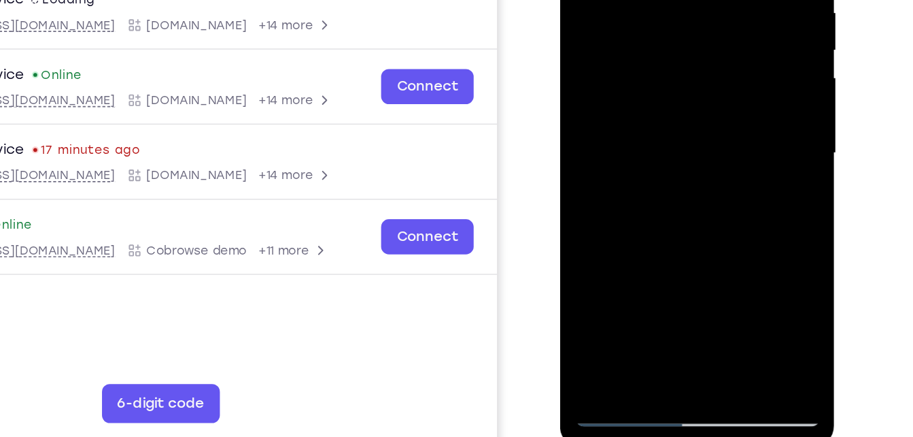
scroll to position [187, 0]
click at [646, 220] on div at bounding box center [655, 66] width 171 height 381
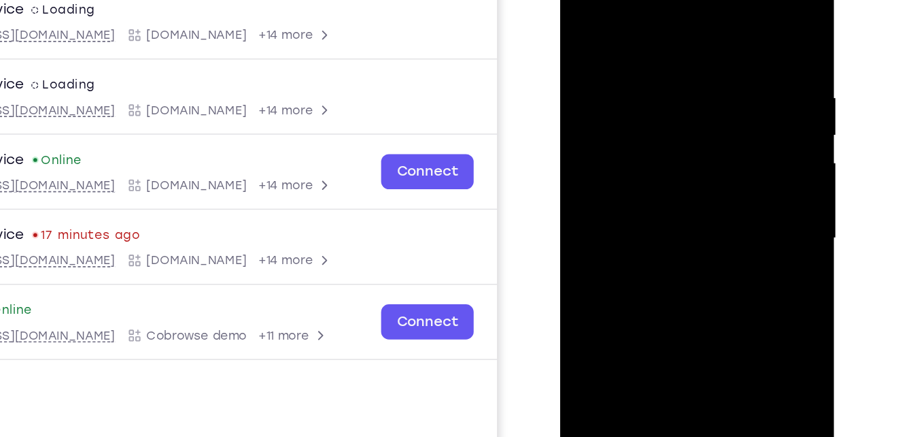
drag, startPoint x: 721, startPoint y: 202, endPoint x: 723, endPoint y: 192, distance: 10.3
click at [723, 192] on div at bounding box center [655, 152] width 171 height 381
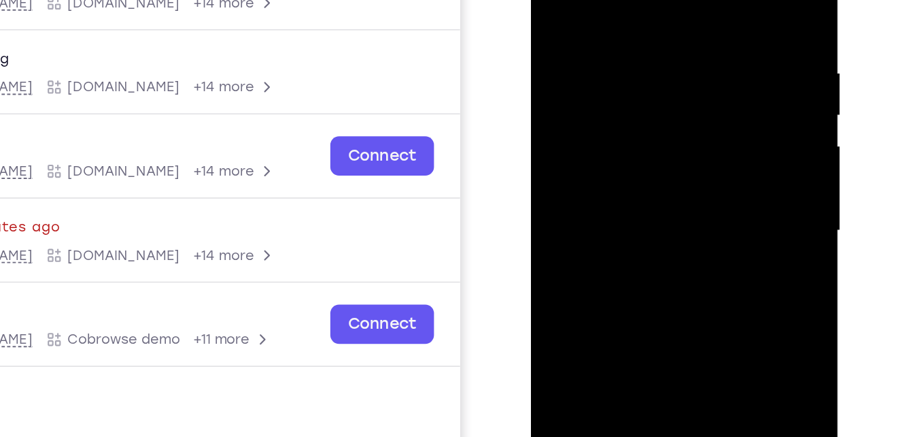
drag, startPoint x: 635, startPoint y: 129, endPoint x: 601, endPoint y: 218, distance: 94.7
click at [601, 218] on div at bounding box center [626, 110] width 171 height 381
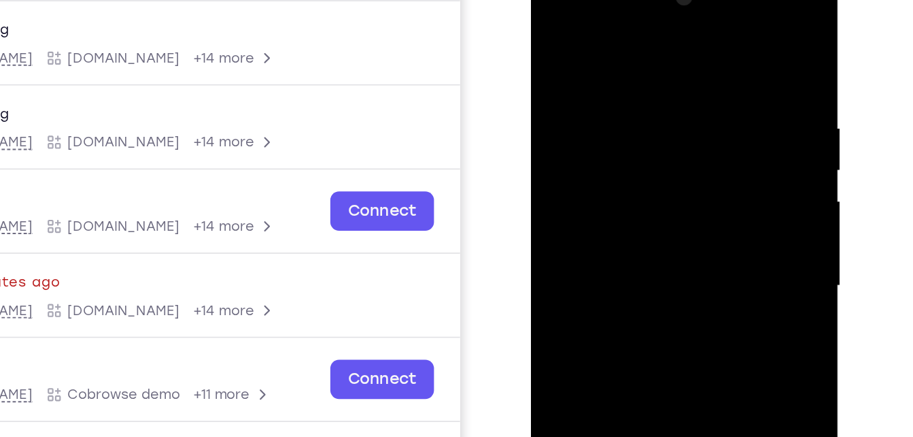
click at [632, 86] on div at bounding box center [626, 165] width 171 height 381
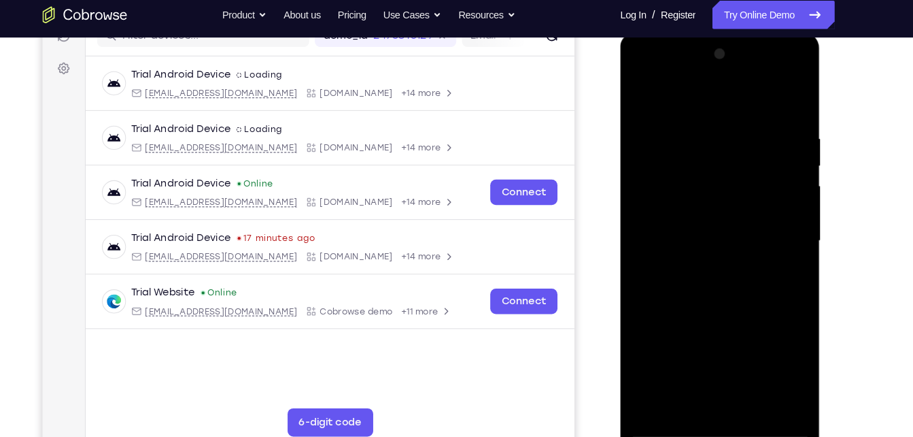
scroll to position [188, 0]
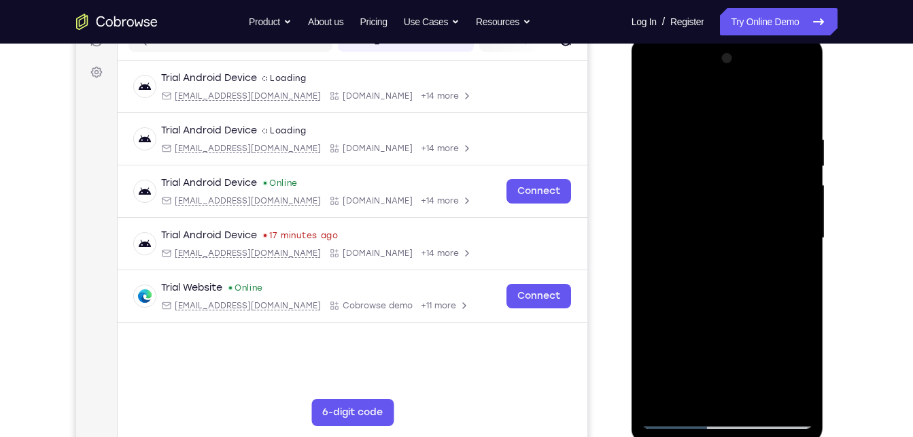
drag, startPoint x: 733, startPoint y: 158, endPoint x: 690, endPoint y: 220, distance: 75.3
click at [690, 220] on div at bounding box center [727, 238] width 171 height 381
drag, startPoint x: 755, startPoint y: 260, endPoint x: 787, endPoint y: 81, distance: 181.6
click at [787, 81] on div at bounding box center [727, 238] width 171 height 381
click at [704, 365] on div at bounding box center [727, 238] width 171 height 381
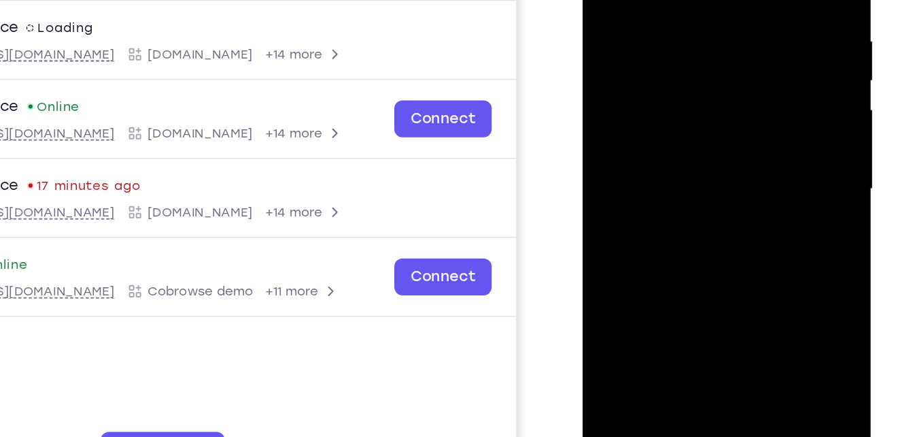
click at [666, 217] on div at bounding box center [678, 88] width 171 height 381
click at [742, 127] on div at bounding box center [678, 88] width 171 height 381
drag, startPoint x: 677, startPoint y: 61, endPoint x: 658, endPoint y: 189, distance: 129.3
click at [658, 189] on div at bounding box center [678, 88] width 171 height 381
drag, startPoint x: 704, startPoint y: 54, endPoint x: 730, endPoint y: -20, distance: 78.9
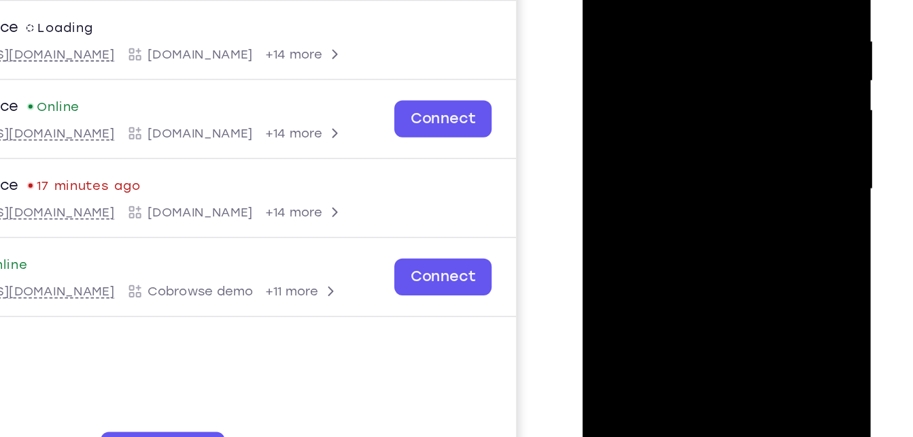
click at [730, 0] on div at bounding box center [678, 88] width 171 height 381
drag, startPoint x: 651, startPoint y: 54, endPoint x: 666, endPoint y: -5, distance: 61.0
click at [666, 0] on div at bounding box center [678, 88] width 171 height 381
drag, startPoint x: 641, startPoint y: 28, endPoint x: 679, endPoint y: -12, distance: 54.8
click at [679, 0] on div at bounding box center [678, 88] width 171 height 381
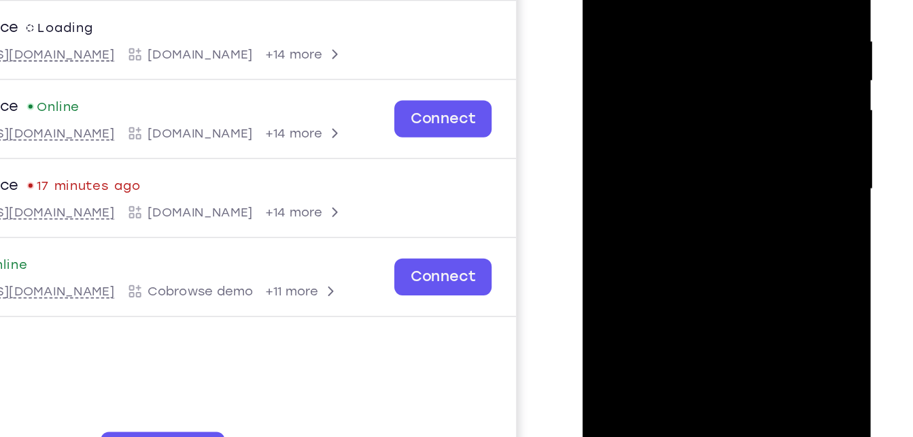
drag, startPoint x: 655, startPoint y: 69, endPoint x: 711, endPoint y: -40, distance: 122.9
click at [711, 0] on div at bounding box center [678, 88] width 171 height 381
drag, startPoint x: 678, startPoint y: 67, endPoint x: 732, endPoint y: -37, distance: 117.1
click at [732, 0] on div at bounding box center [678, 88] width 171 height 381
drag, startPoint x: 660, startPoint y: 67, endPoint x: 701, endPoint y: 1, distance: 77.0
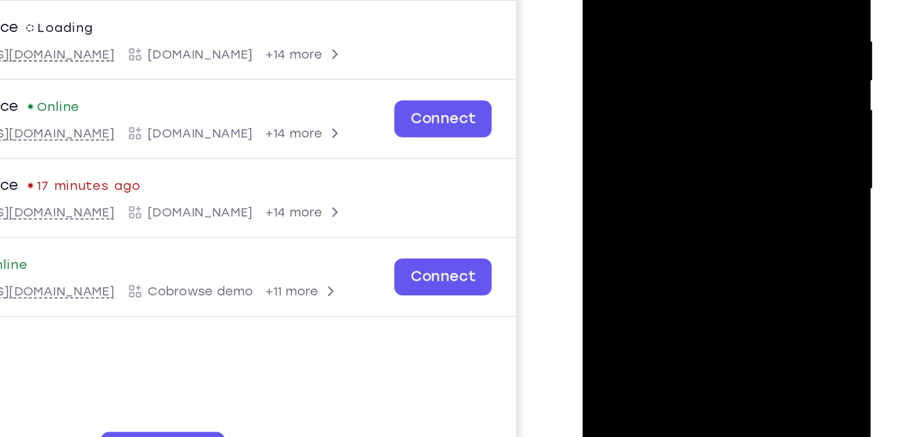
click at [701, 1] on div at bounding box center [678, 88] width 171 height 381
click at [643, 92] on div at bounding box center [678, 88] width 171 height 381
click at [645, 202] on div at bounding box center [678, 88] width 171 height 381
click at [675, 203] on div at bounding box center [678, 88] width 171 height 381
click at [745, 125] on div at bounding box center [678, 88] width 171 height 381
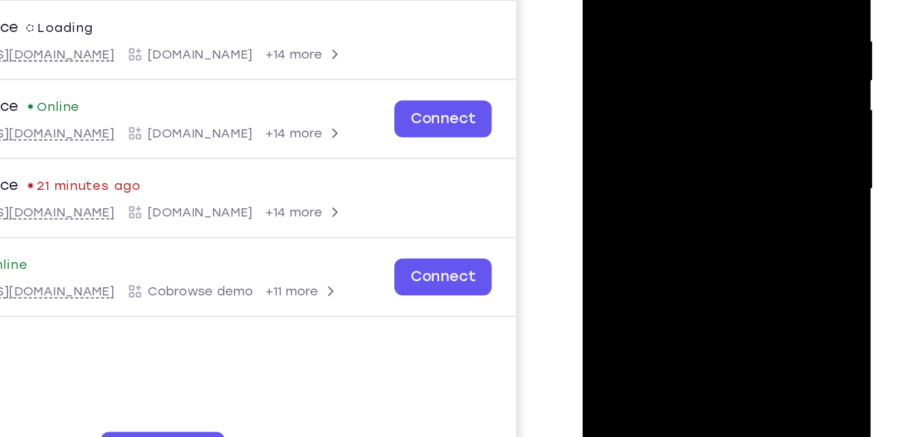
click at [753, 216] on div at bounding box center [678, 88] width 171 height 381
click at [747, 119] on div at bounding box center [678, 88] width 171 height 381
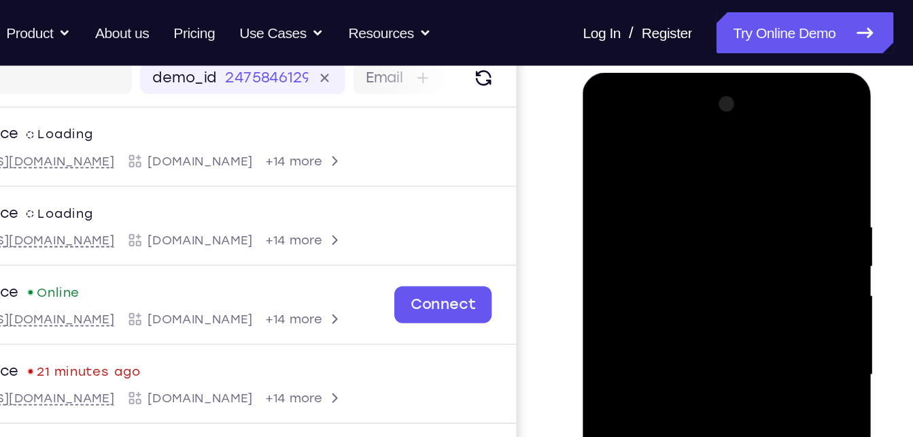
scroll to position [163, 0]
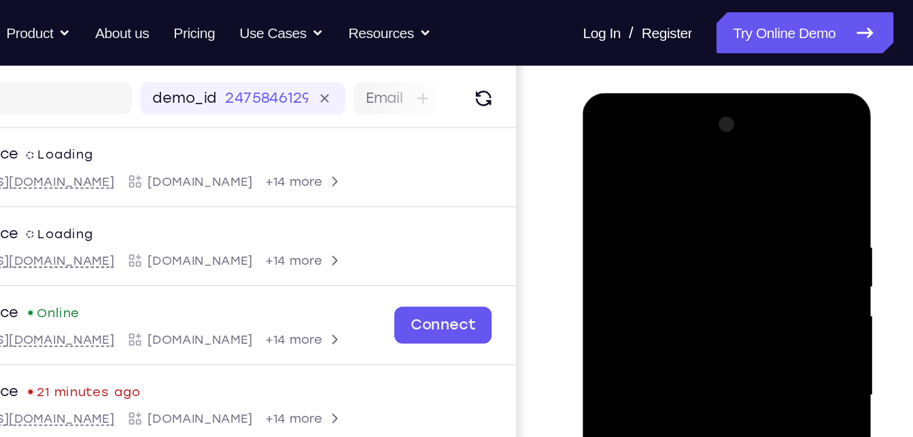
click at [609, 163] on div at bounding box center [678, 293] width 171 height 381
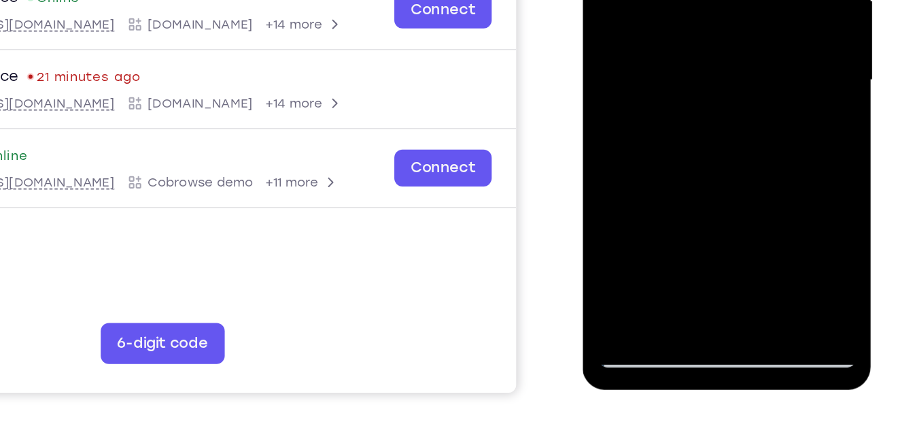
scroll to position [225, 0]
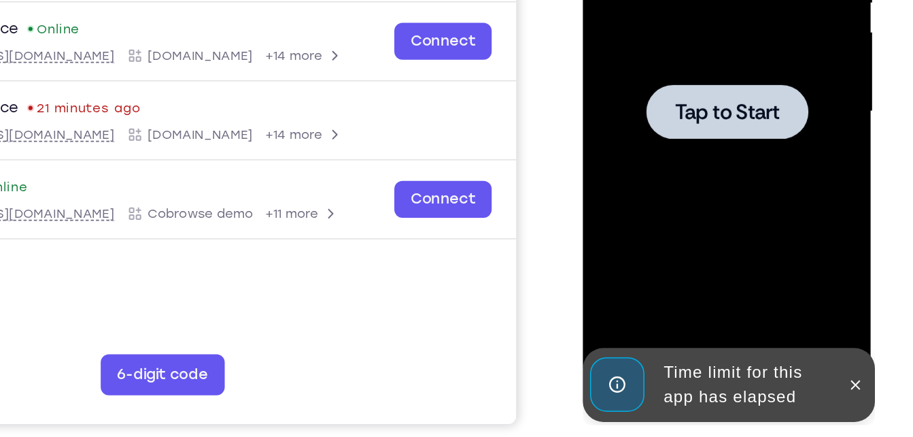
click at [671, 58] on div at bounding box center [678, 10] width 171 height 381
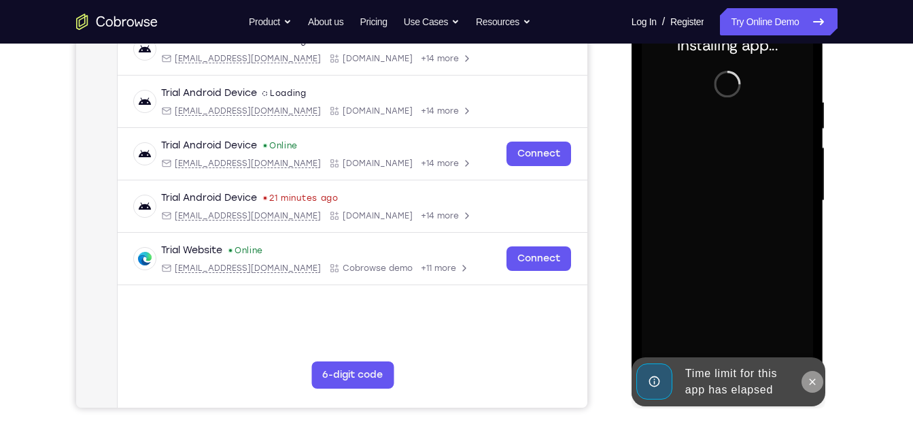
click at [815, 379] on icon at bounding box center [813, 381] width 6 height 6
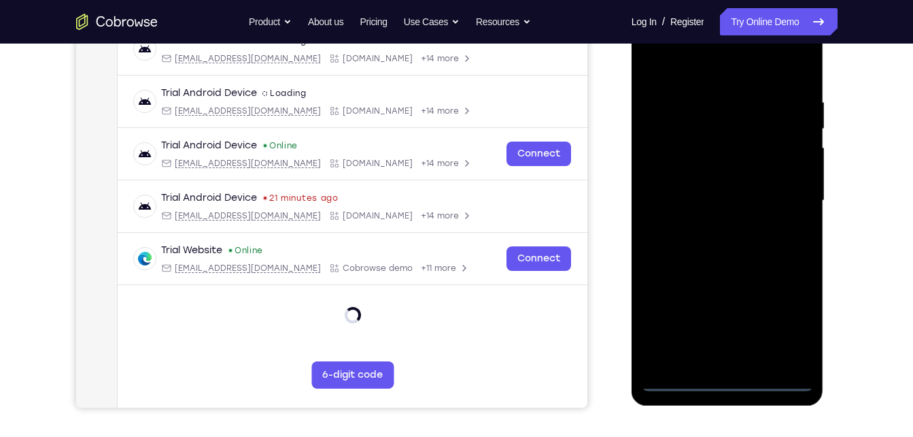
click at [731, 380] on div at bounding box center [727, 200] width 171 height 381
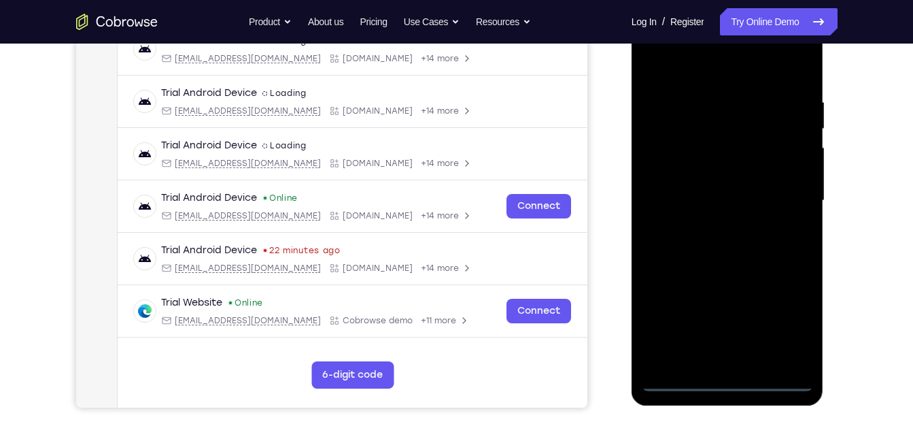
click at [785, 330] on div at bounding box center [727, 200] width 171 height 381
click at [698, 75] on div at bounding box center [727, 200] width 171 height 381
click at [785, 194] on div at bounding box center [727, 200] width 171 height 381
click at [716, 225] on div at bounding box center [727, 200] width 171 height 381
click at [730, 188] on div at bounding box center [727, 200] width 171 height 381
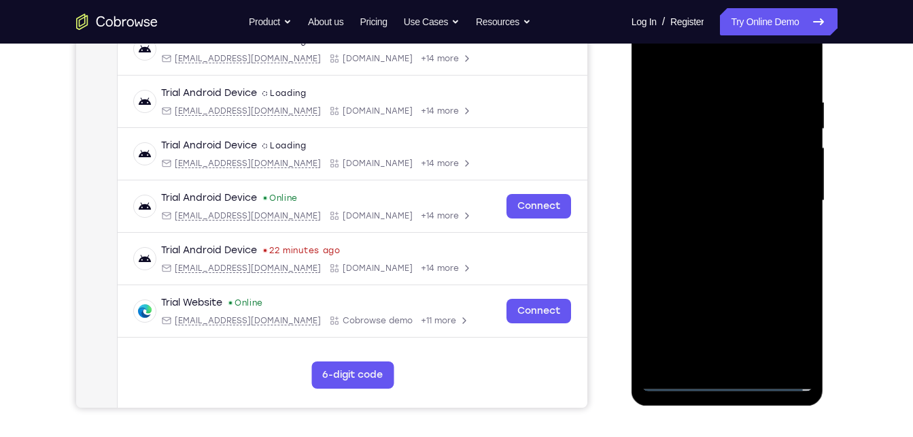
click at [738, 166] on div at bounding box center [727, 200] width 171 height 381
click at [736, 200] on div at bounding box center [727, 200] width 171 height 381
click at [766, 197] on div at bounding box center [727, 200] width 171 height 381
click at [753, 362] on div at bounding box center [727, 200] width 171 height 381
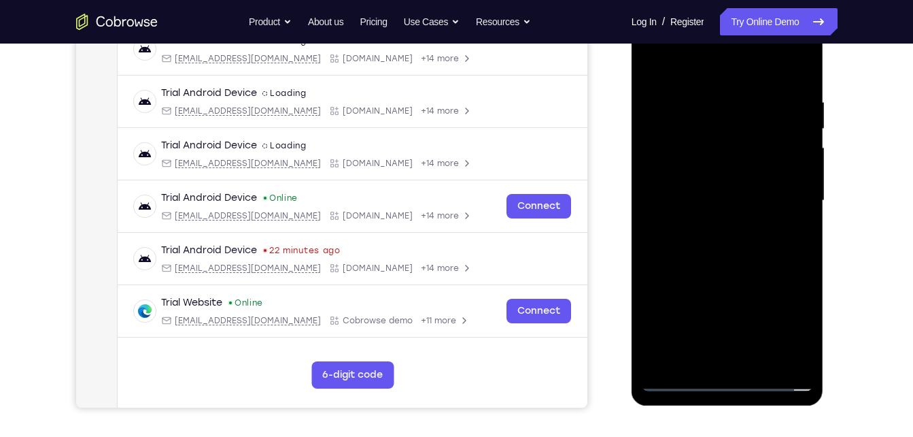
click at [752, 270] on div at bounding box center [727, 200] width 171 height 381
click at [758, 358] on div at bounding box center [727, 200] width 171 height 381
click at [733, 267] on div at bounding box center [727, 200] width 171 height 381
click at [753, 171] on div at bounding box center [727, 200] width 171 height 381
click at [694, 357] on div at bounding box center [727, 200] width 171 height 381
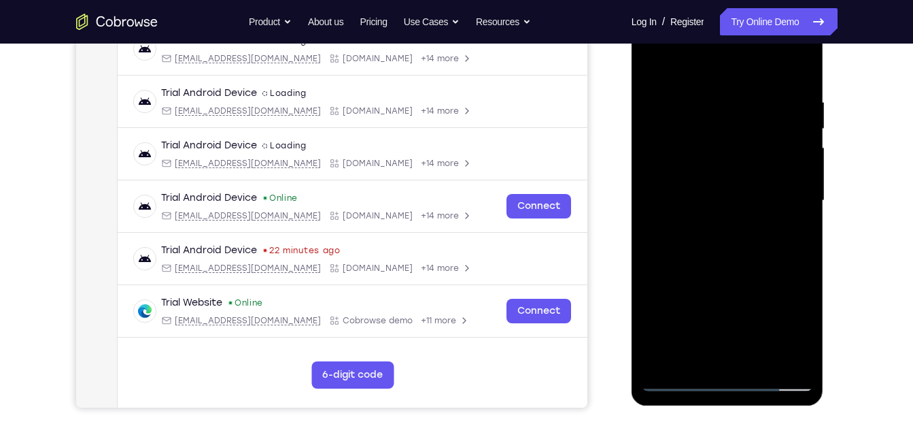
click at [795, 326] on div at bounding box center [727, 200] width 171 height 381
click at [800, 233] on div at bounding box center [727, 200] width 171 height 381
click at [658, 67] on div at bounding box center [727, 200] width 171 height 381
click at [748, 239] on div at bounding box center [727, 200] width 171 height 381
click at [750, 158] on div at bounding box center [727, 200] width 171 height 381
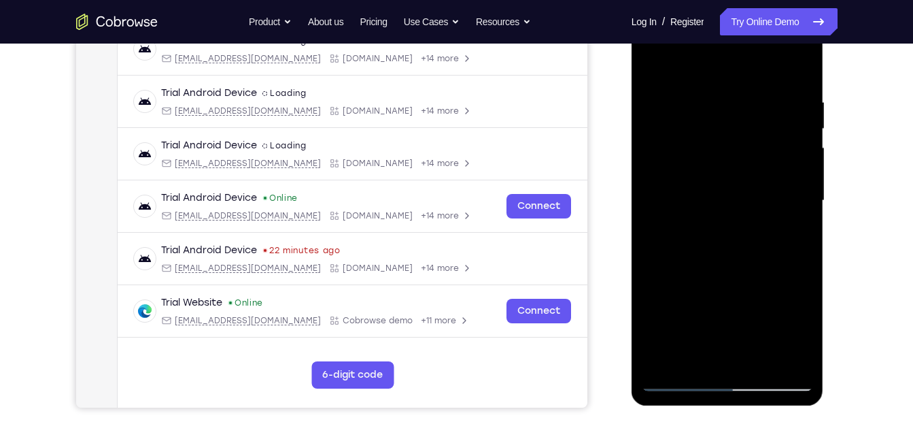
click at [795, 233] on div at bounding box center [727, 200] width 171 height 381
click at [653, 64] on div at bounding box center [727, 200] width 171 height 381
click at [745, 147] on div at bounding box center [727, 200] width 171 height 381
click at [717, 161] on div at bounding box center [727, 200] width 171 height 381
click at [802, 334] on div at bounding box center [727, 200] width 171 height 381
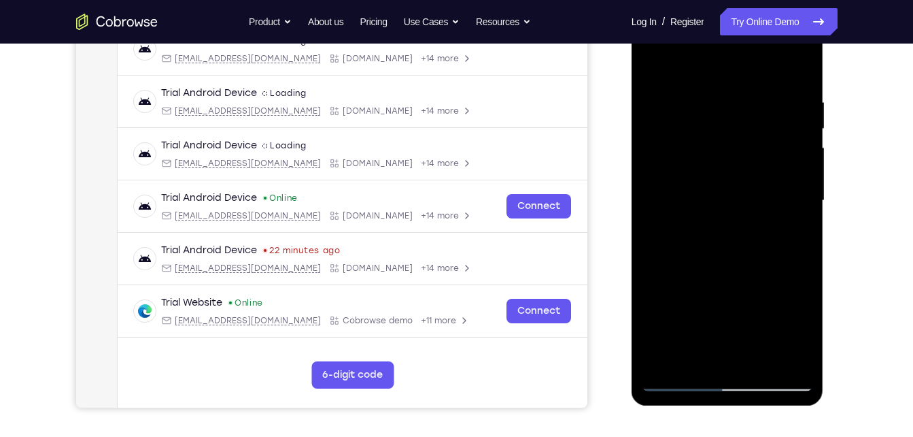
click at [798, 237] on div at bounding box center [727, 200] width 171 height 381
click at [658, 65] on div at bounding box center [727, 200] width 171 height 381
click at [727, 188] on div at bounding box center [727, 200] width 171 height 381
click at [800, 327] on div at bounding box center [727, 200] width 171 height 381
click at [798, 232] on div at bounding box center [727, 200] width 171 height 381
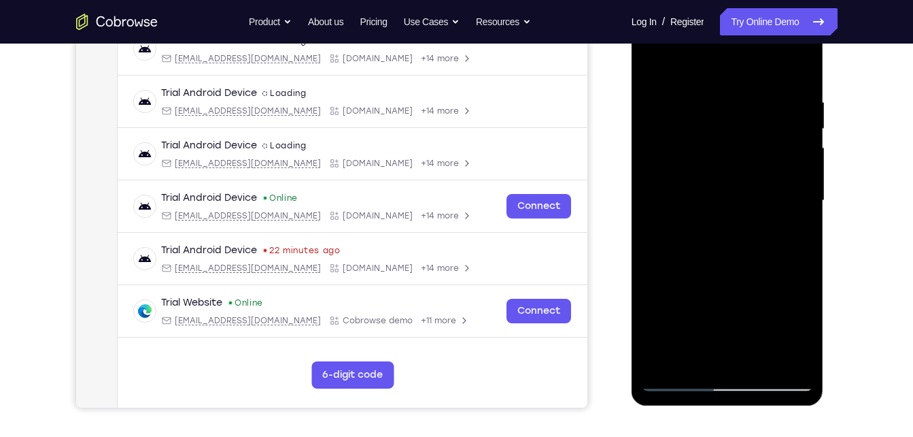
click at [651, 61] on div at bounding box center [727, 200] width 171 height 381
click at [711, 165] on div at bounding box center [727, 200] width 171 height 381
click at [691, 352] on div at bounding box center [727, 200] width 171 height 381
click at [794, 303] on div at bounding box center [727, 200] width 171 height 381
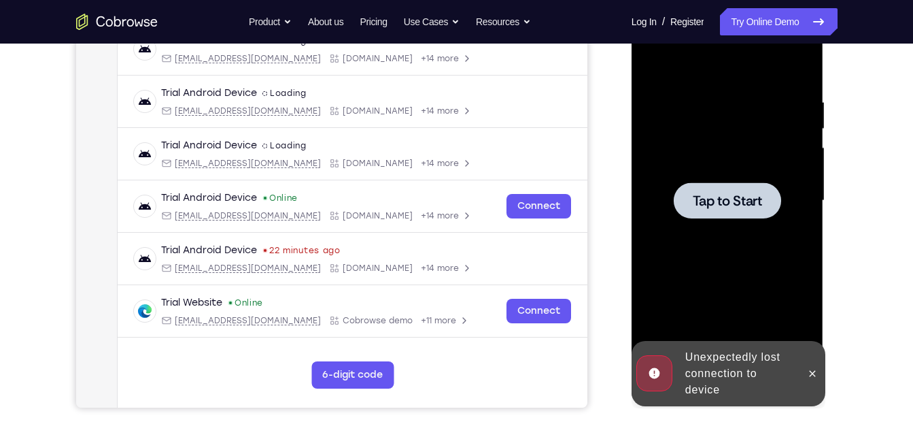
click at [722, 184] on div at bounding box center [727, 200] width 107 height 36
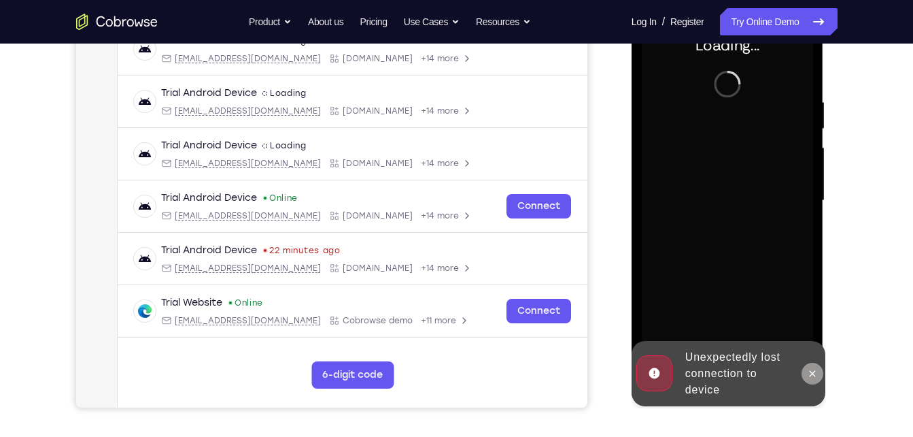
click at [810, 366] on button at bounding box center [813, 373] width 22 height 22
